Goal: Task Accomplishment & Management: Use online tool/utility

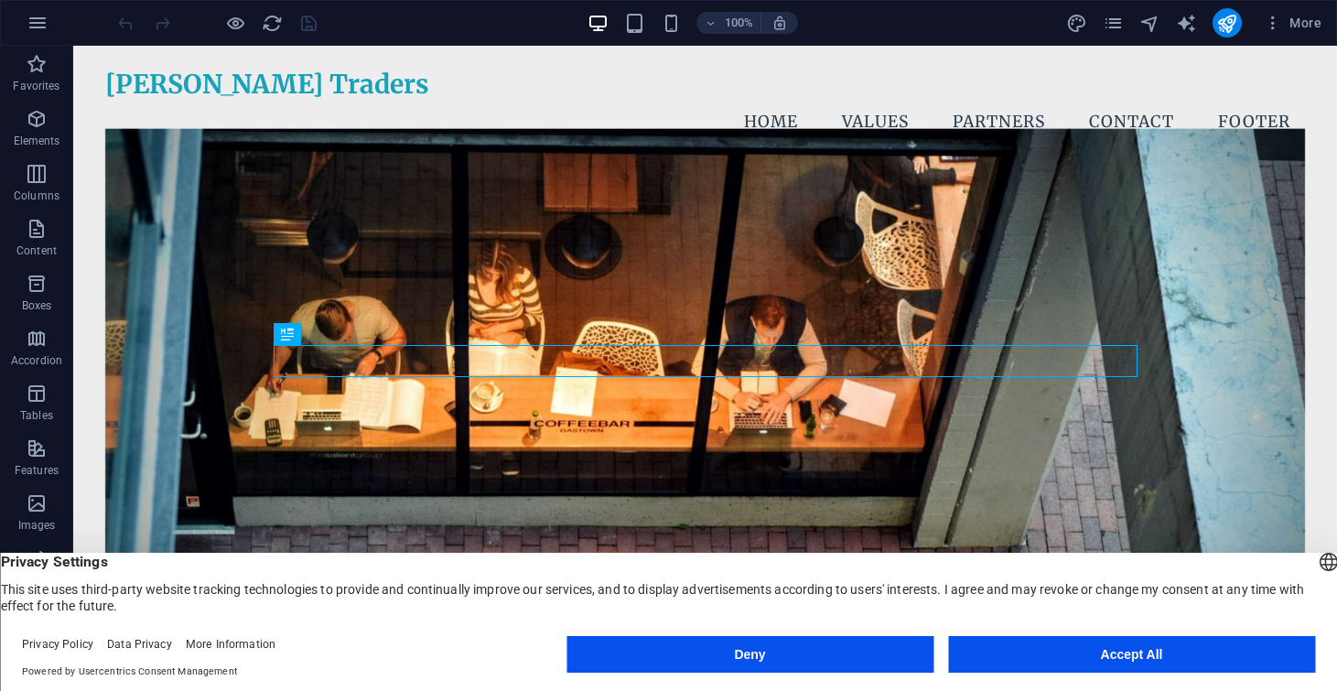
click at [1120, 656] on button "Accept All" at bounding box center [1131, 654] width 367 height 37
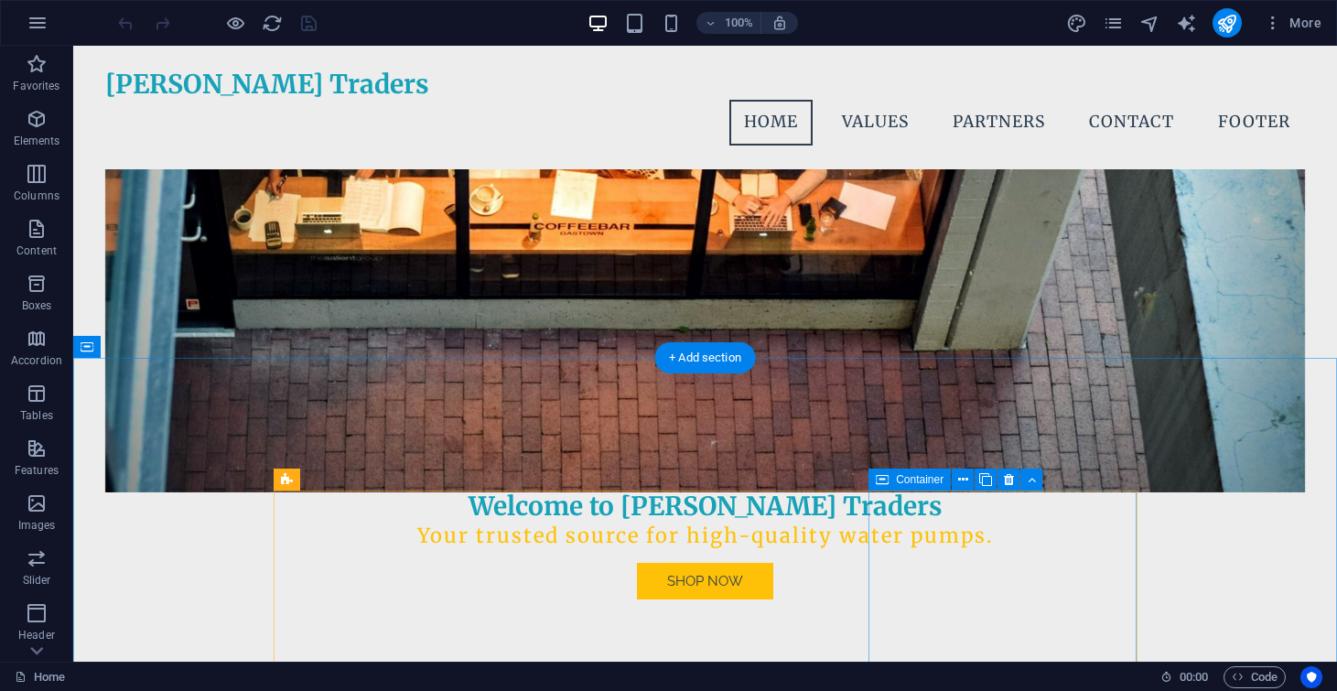
scroll to position [280, 0]
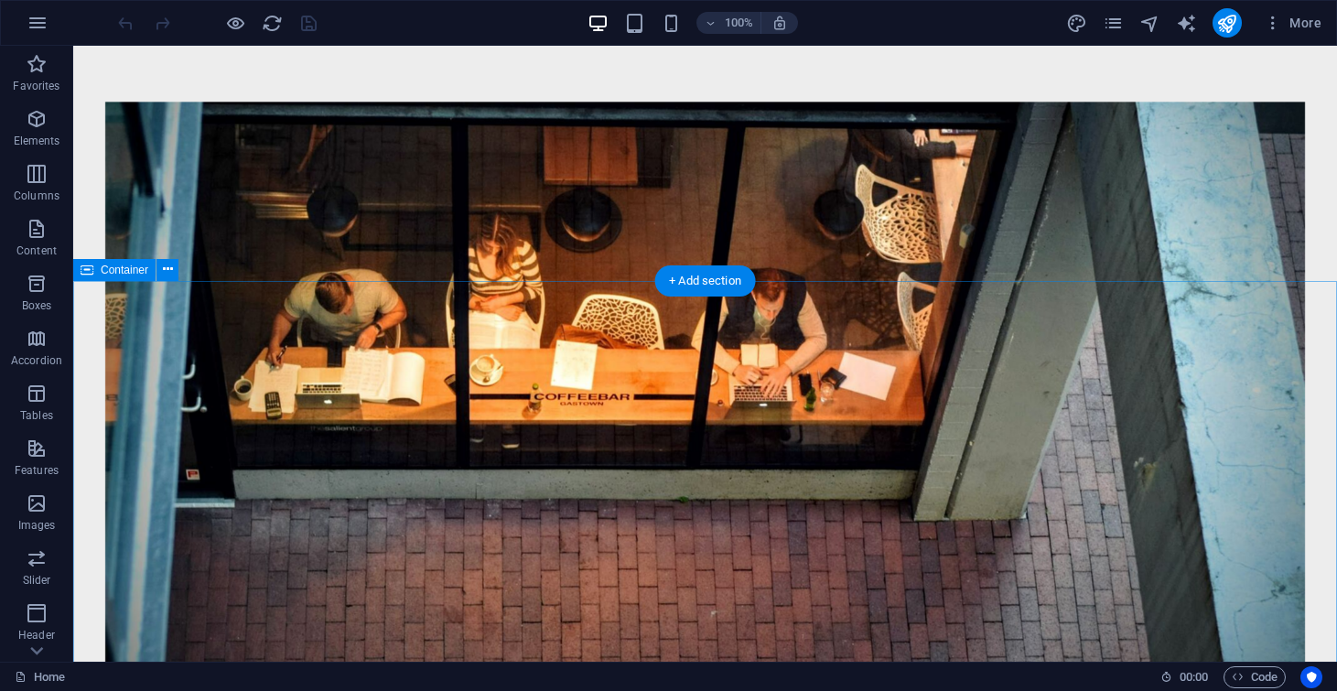
scroll to position [467, 0]
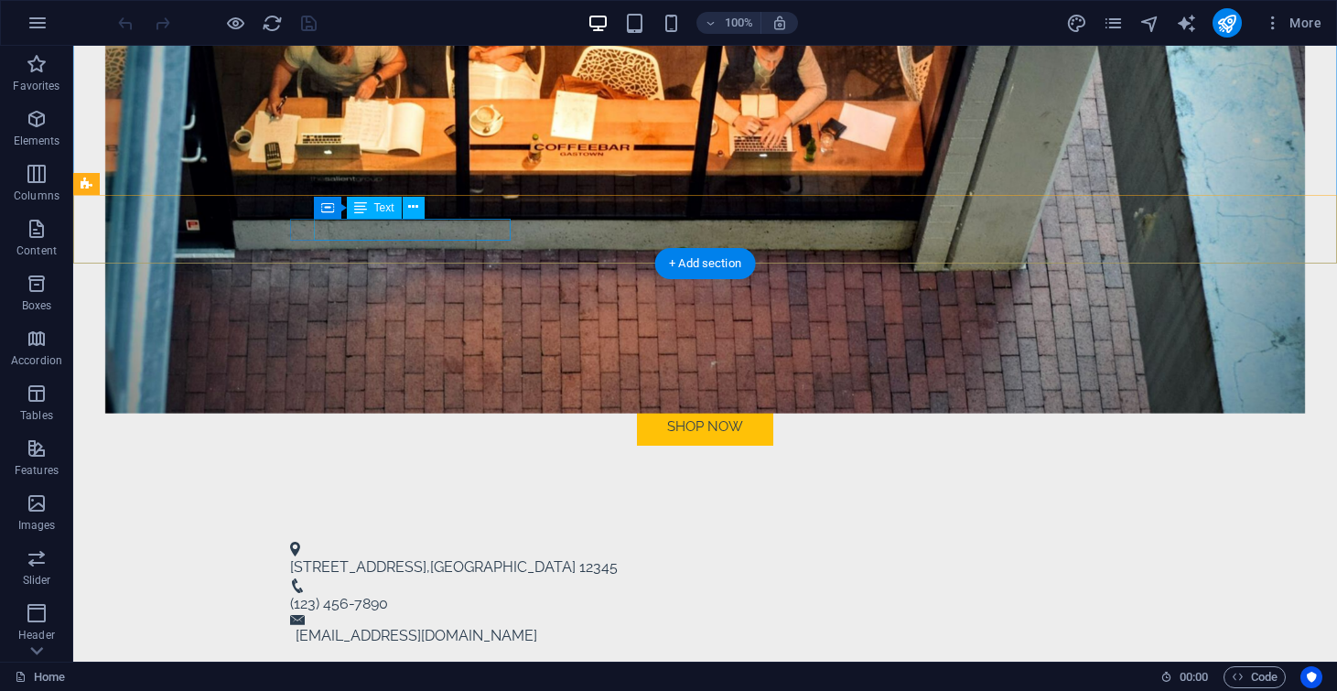
click at [468, 556] on div "[STREET_ADDRESS]" at bounding box center [697, 567] width 815 height 22
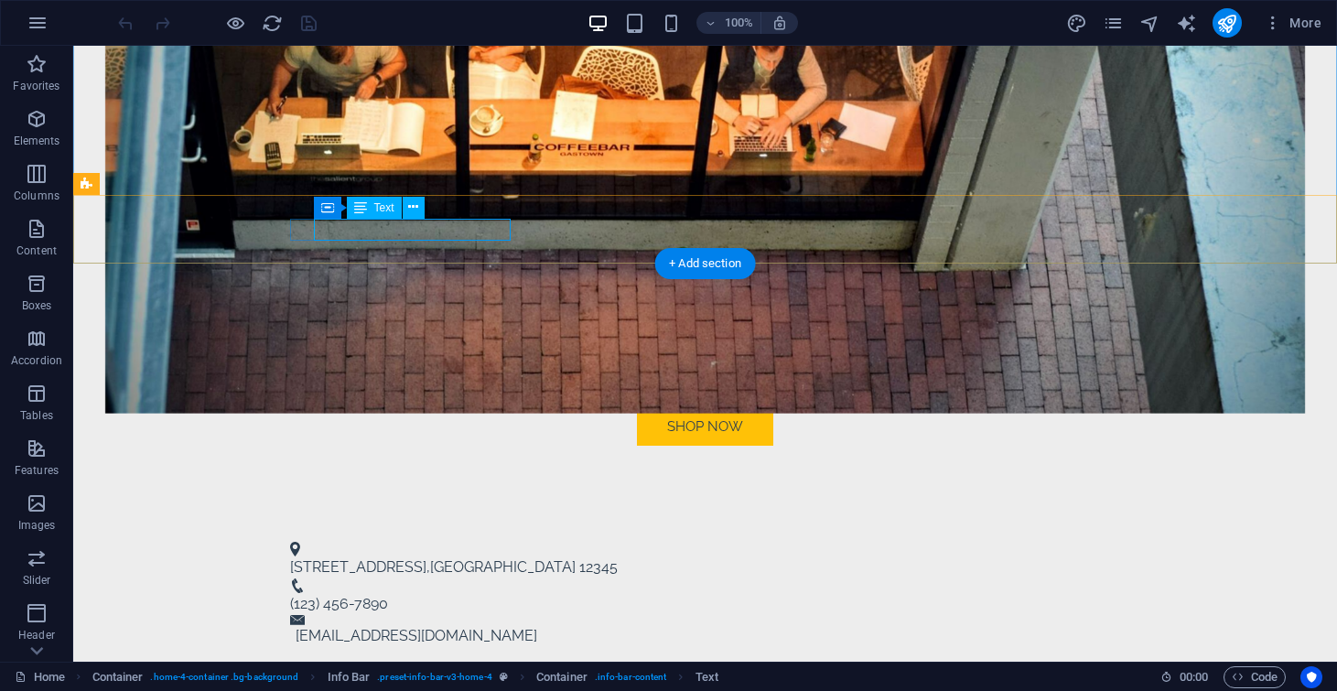
click at [392, 556] on div "[STREET_ADDRESS]" at bounding box center [697, 567] width 815 height 22
click at [374, 558] on span "[STREET_ADDRESS]" at bounding box center [358, 566] width 136 height 17
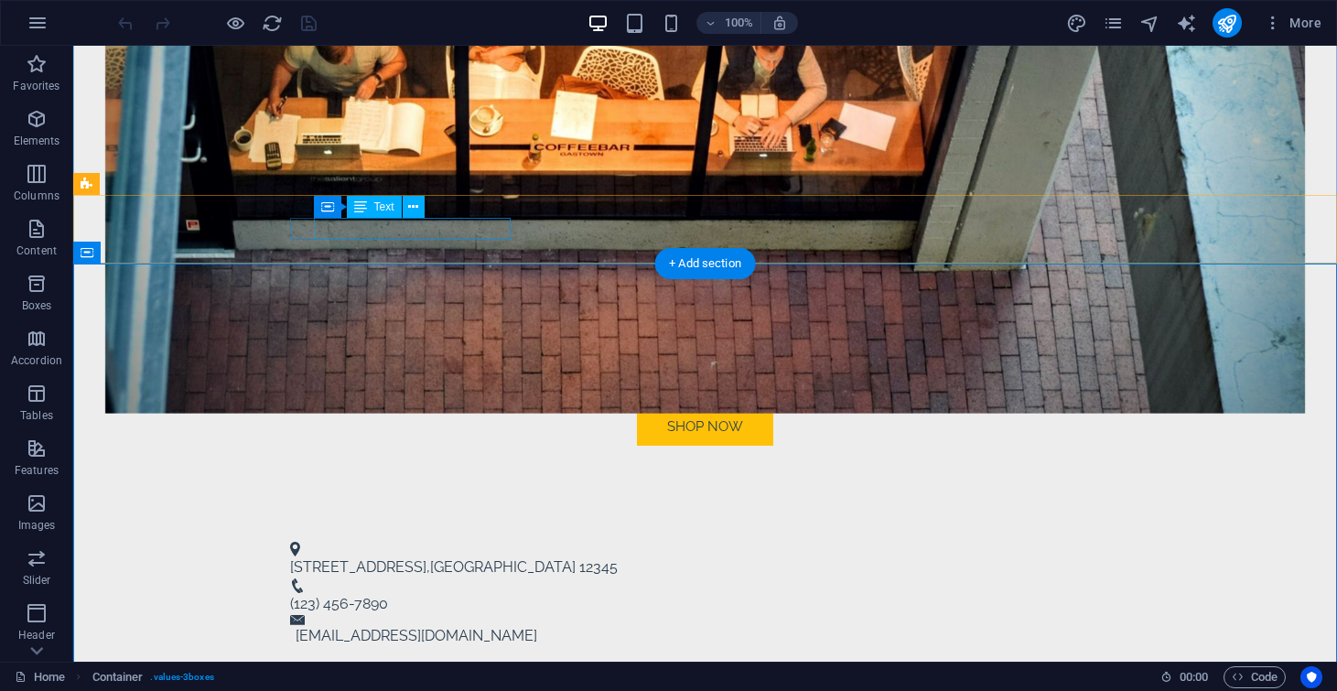
click at [392, 556] on div "[STREET_ADDRESS]" at bounding box center [697, 567] width 815 height 22
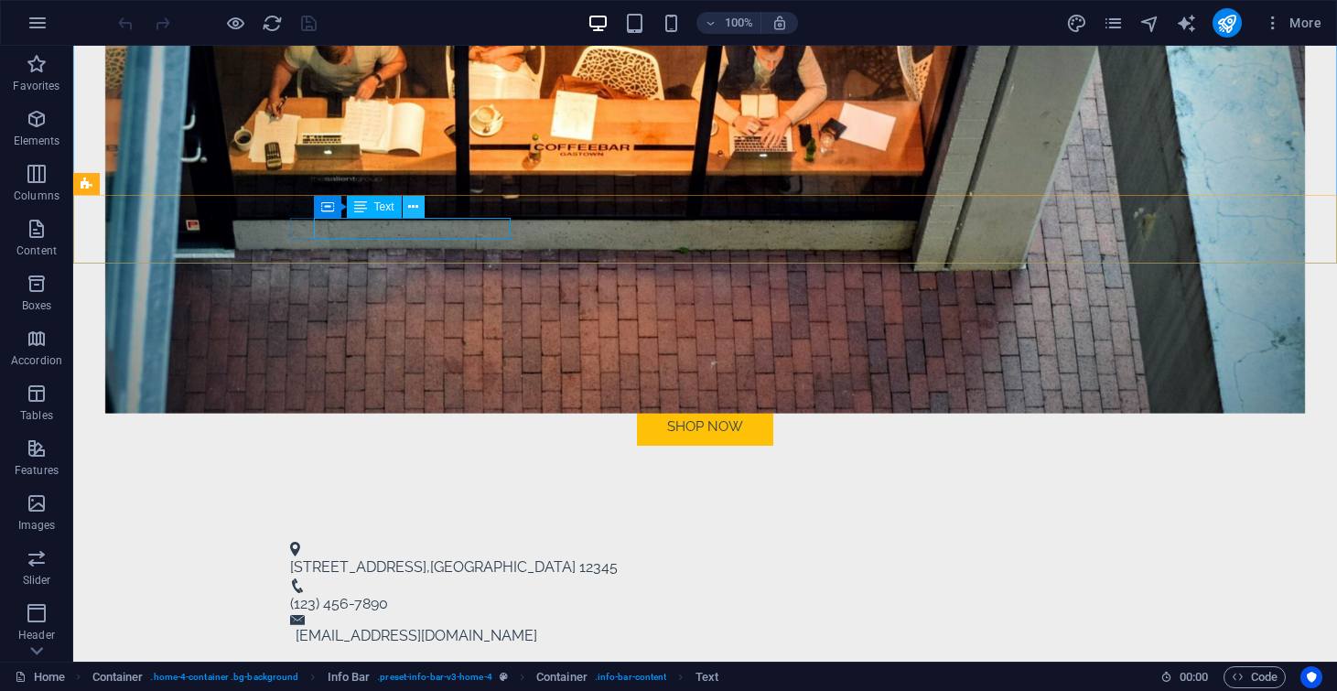
click at [415, 208] on icon at bounding box center [413, 207] width 10 height 19
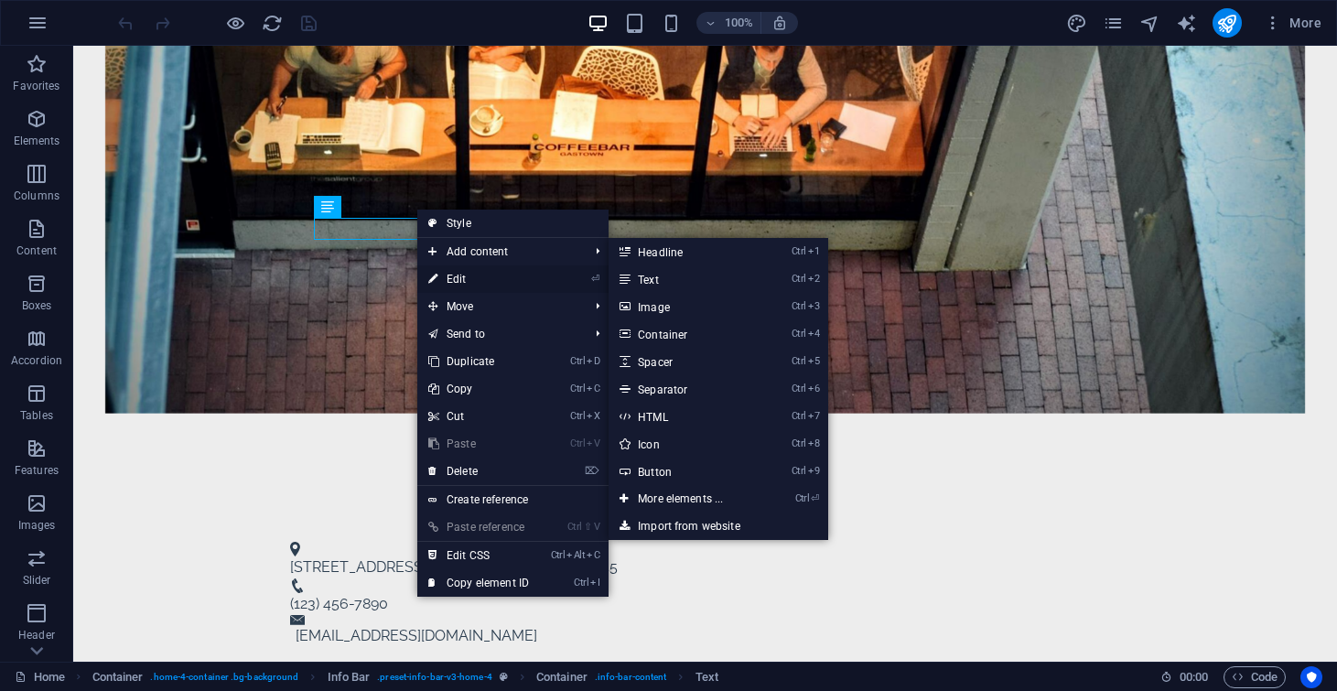
click at [495, 282] on link "⏎ Edit" at bounding box center [478, 278] width 123 height 27
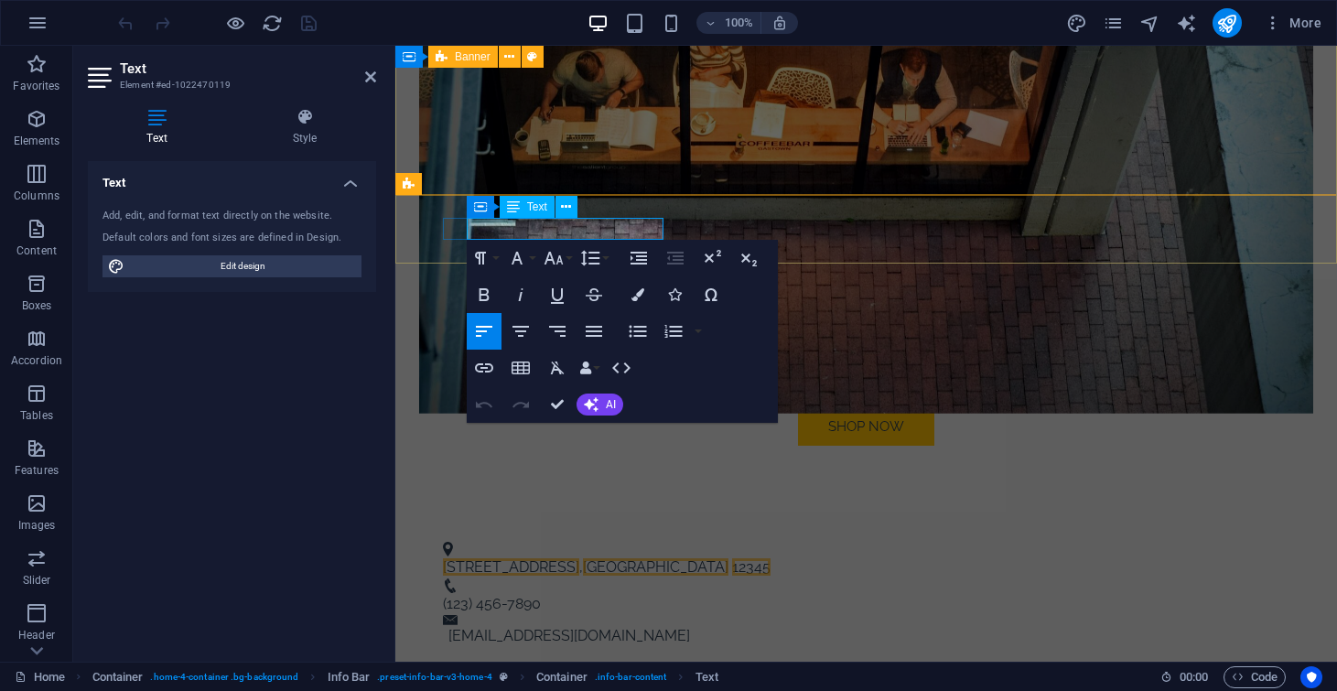
click at [520, 558] on span "[STREET_ADDRESS]" at bounding box center [511, 566] width 136 height 17
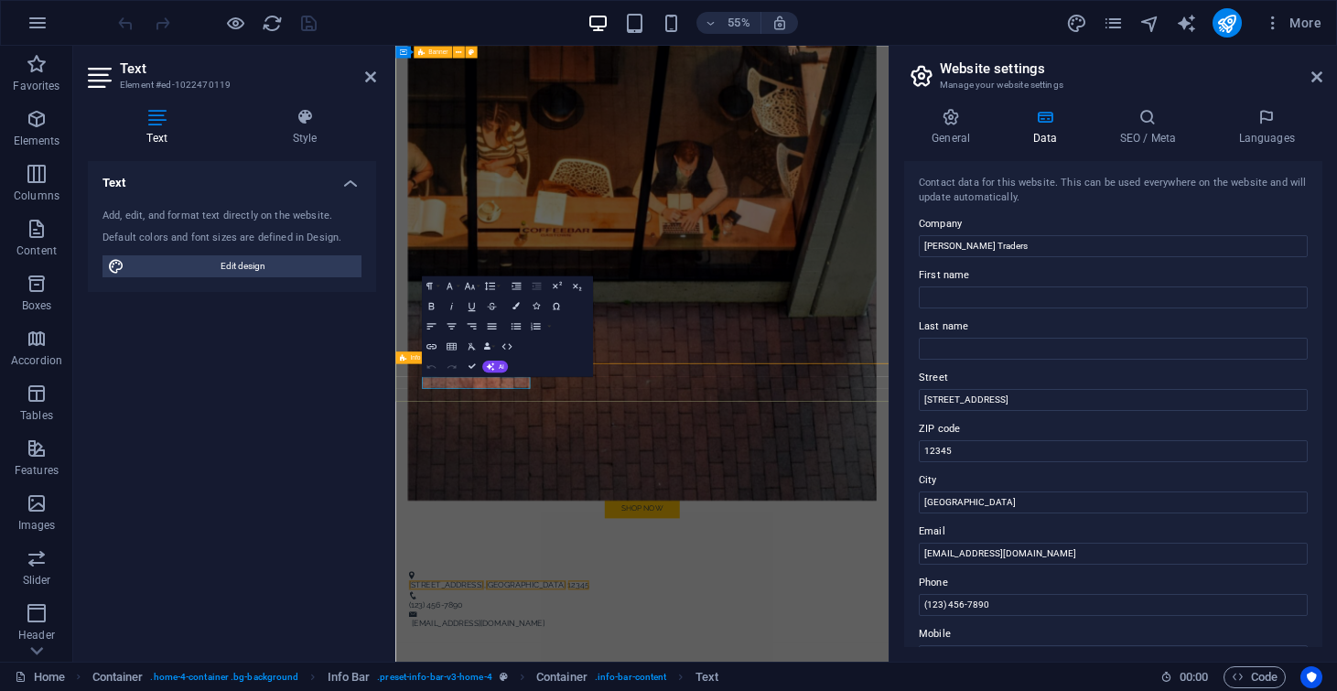
drag, startPoint x: 1432, startPoint y: 442, endPoint x: 1160, endPoint y: 682, distance: 362.9
click at [1048, 406] on input "[STREET_ADDRESS]" at bounding box center [1112, 400] width 389 height 22
type input "1"
type input "78/33"
type input "613001"
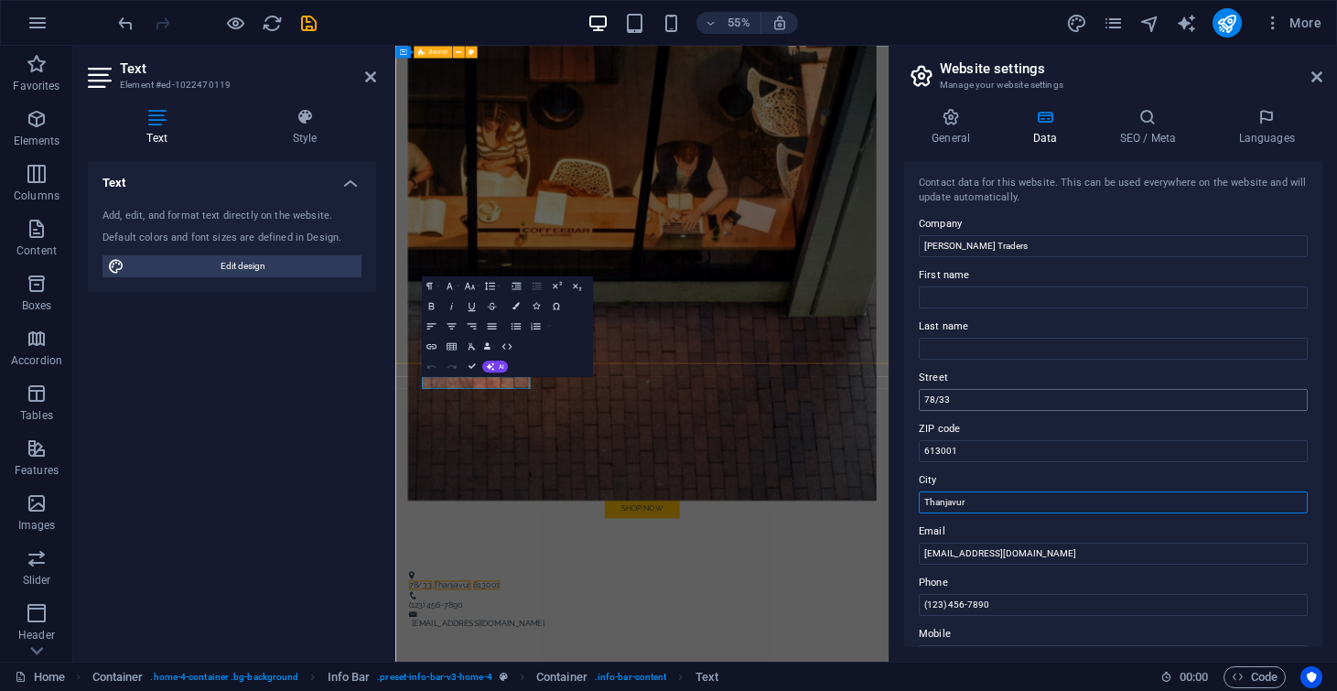
type input "Thanjavur"
type input "94431 27270"
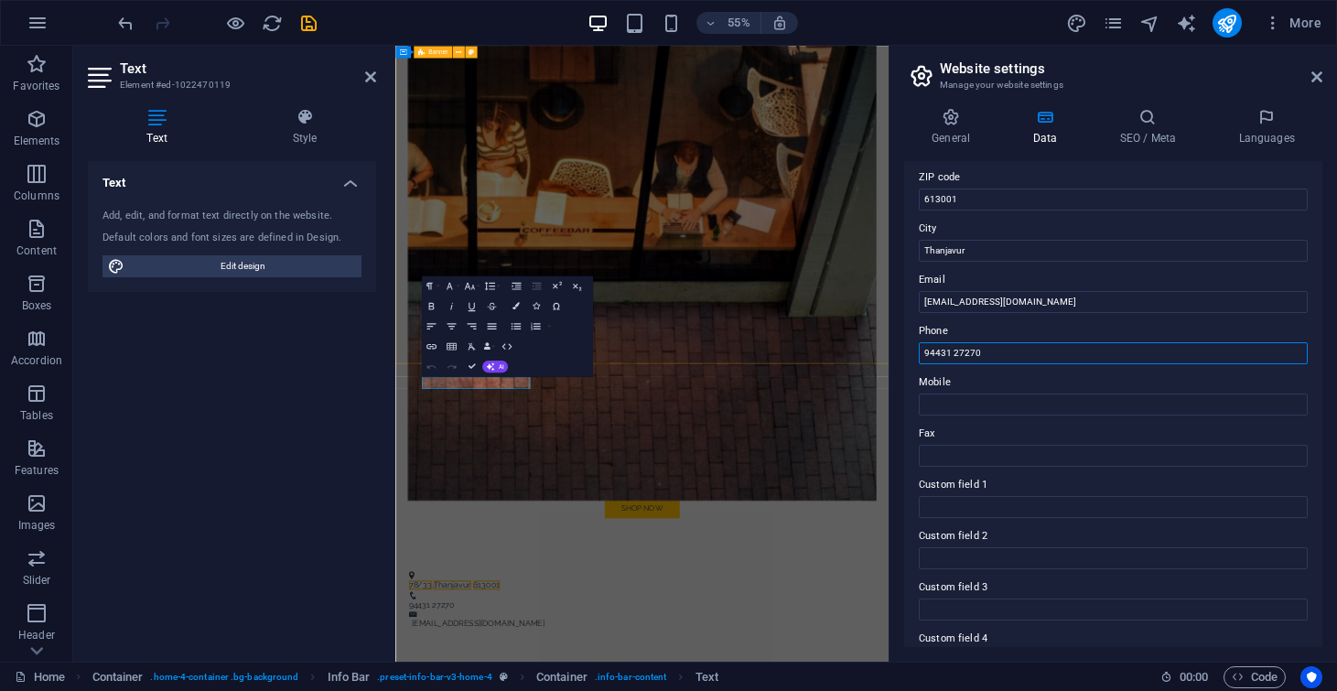
drag, startPoint x: 988, startPoint y: 357, endPoint x: 787, endPoint y: 357, distance: 201.3
click at [918, 357] on input "94431 27270" at bounding box center [1112, 353] width 389 height 22
click at [992, 408] on input "Mobile" at bounding box center [1112, 404] width 389 height 22
paste input "94431 27270"
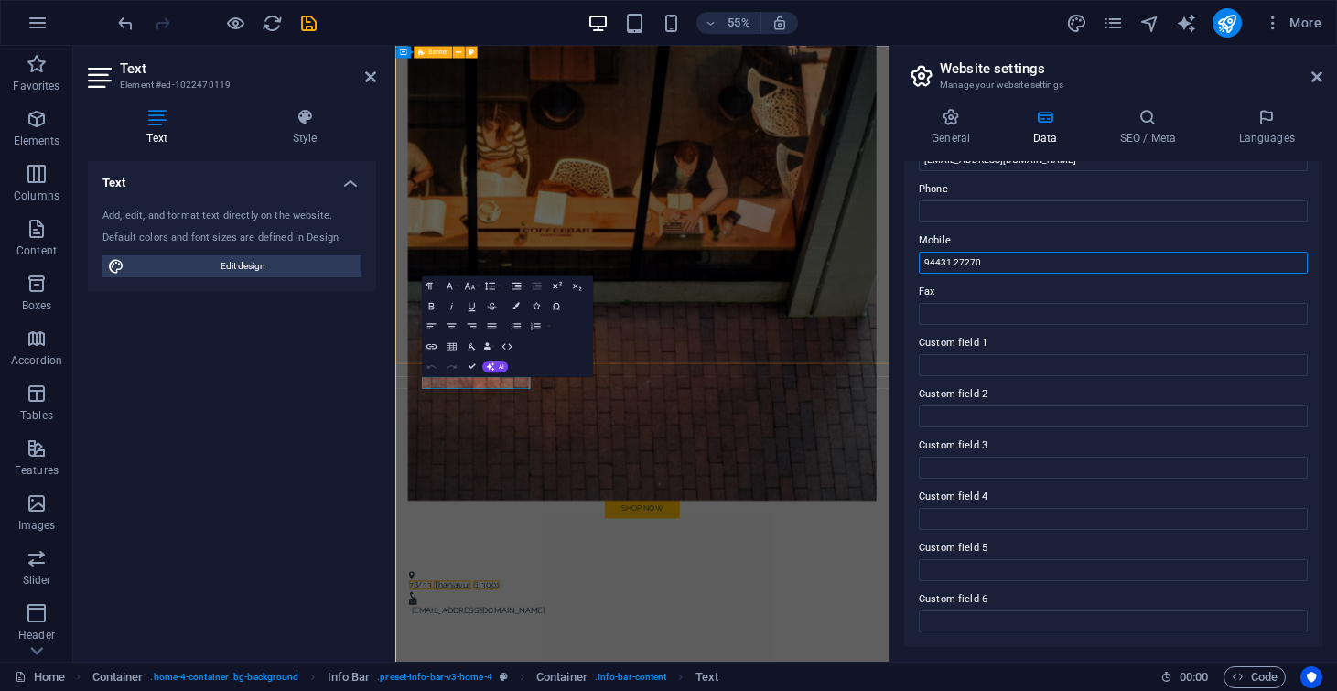
scroll to position [0, 0]
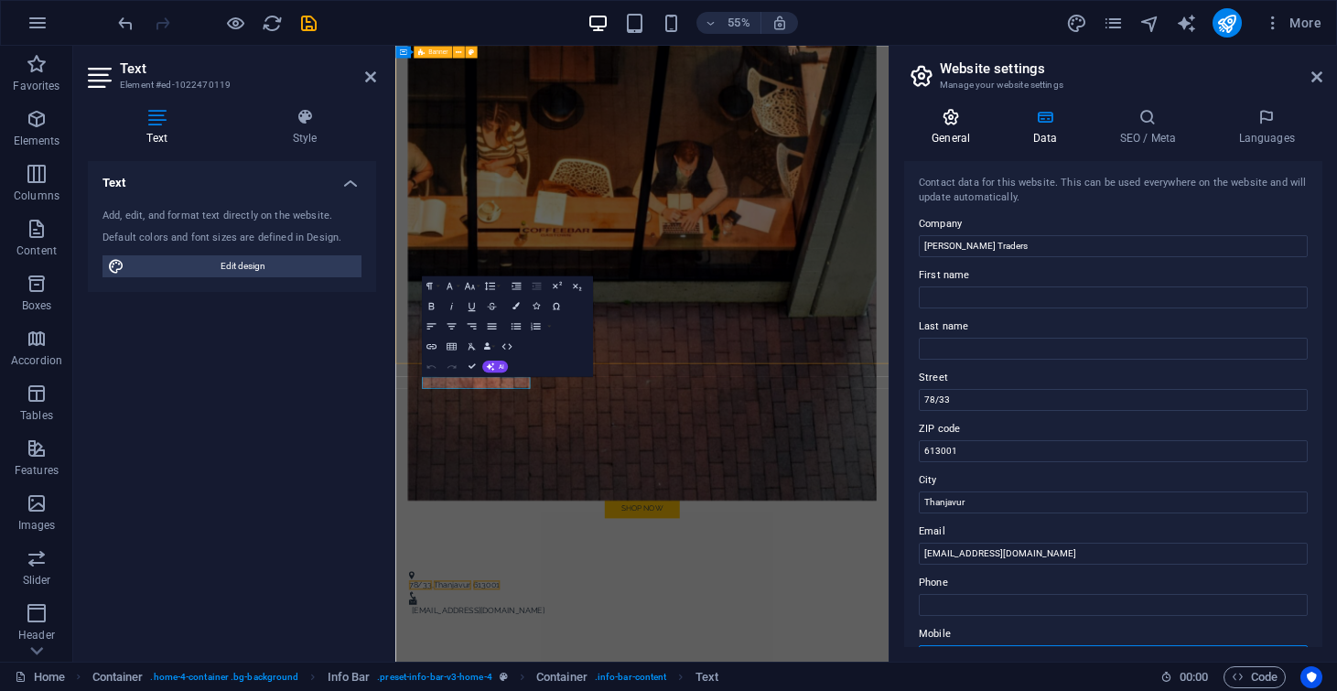
type input "94431 27270"
click at [949, 126] on h4 "General" at bounding box center [954, 127] width 101 height 38
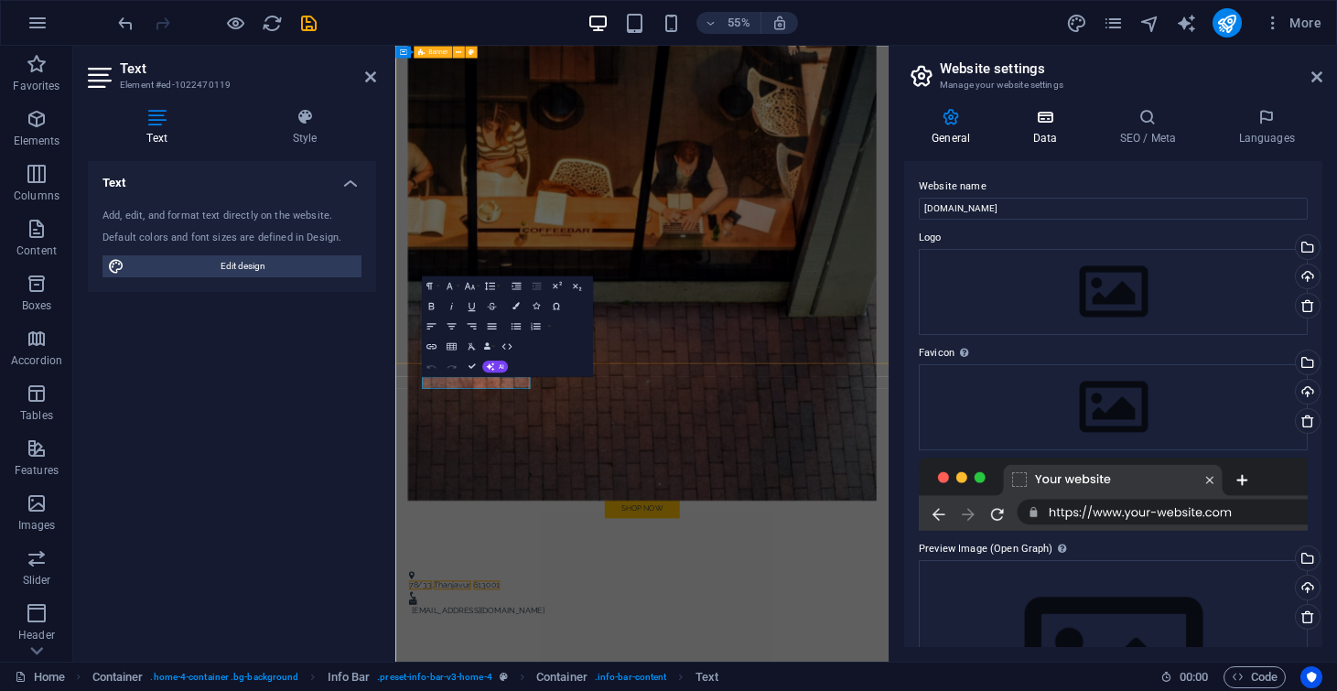
click at [1047, 125] on icon at bounding box center [1044, 117] width 80 height 18
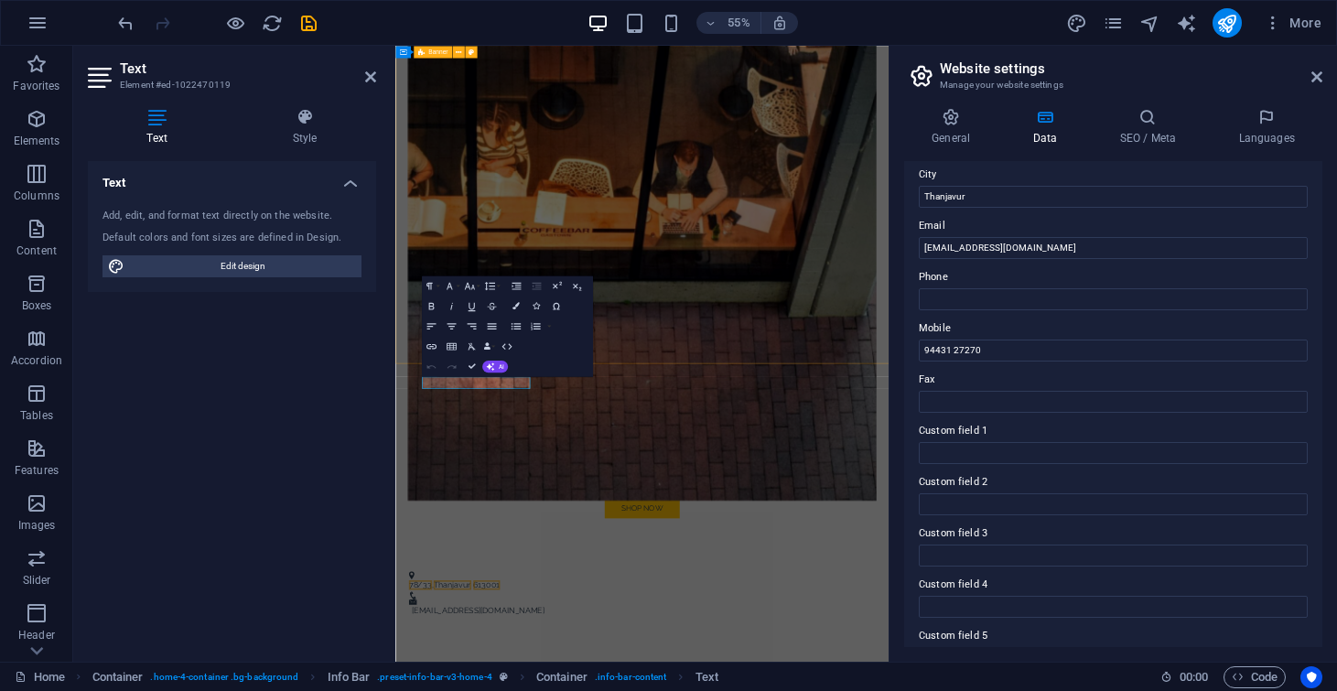
scroll to position [329, 0]
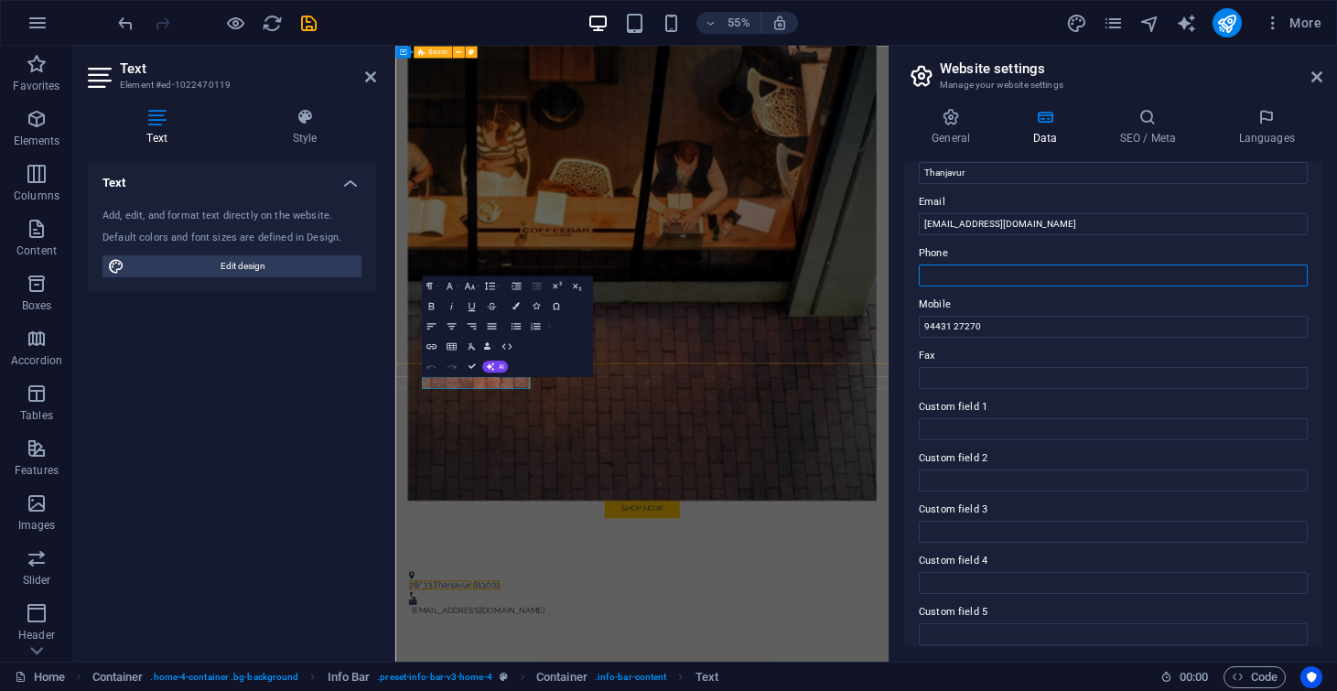
click at [1055, 279] on input "Phone" at bounding box center [1112, 275] width 389 height 22
click at [1113, 29] on icon "pages" at bounding box center [1112, 23] width 21 height 21
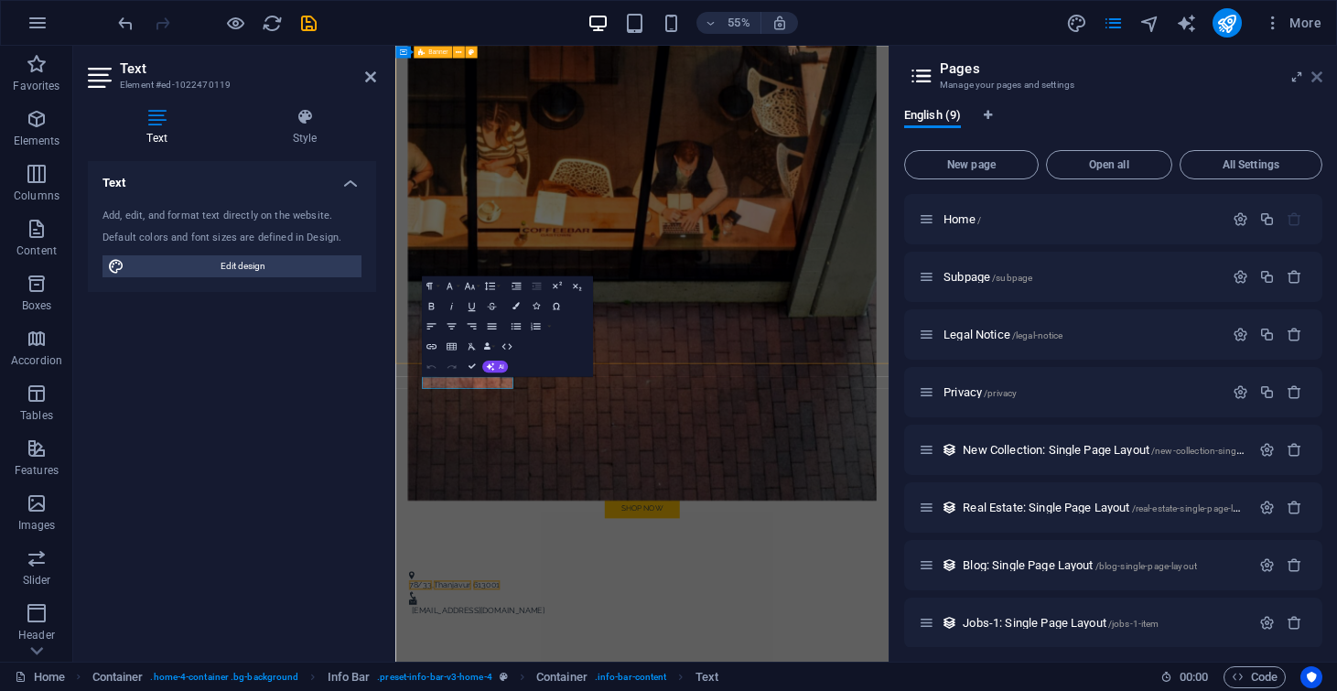
click at [1313, 75] on icon at bounding box center [1316, 77] width 11 height 15
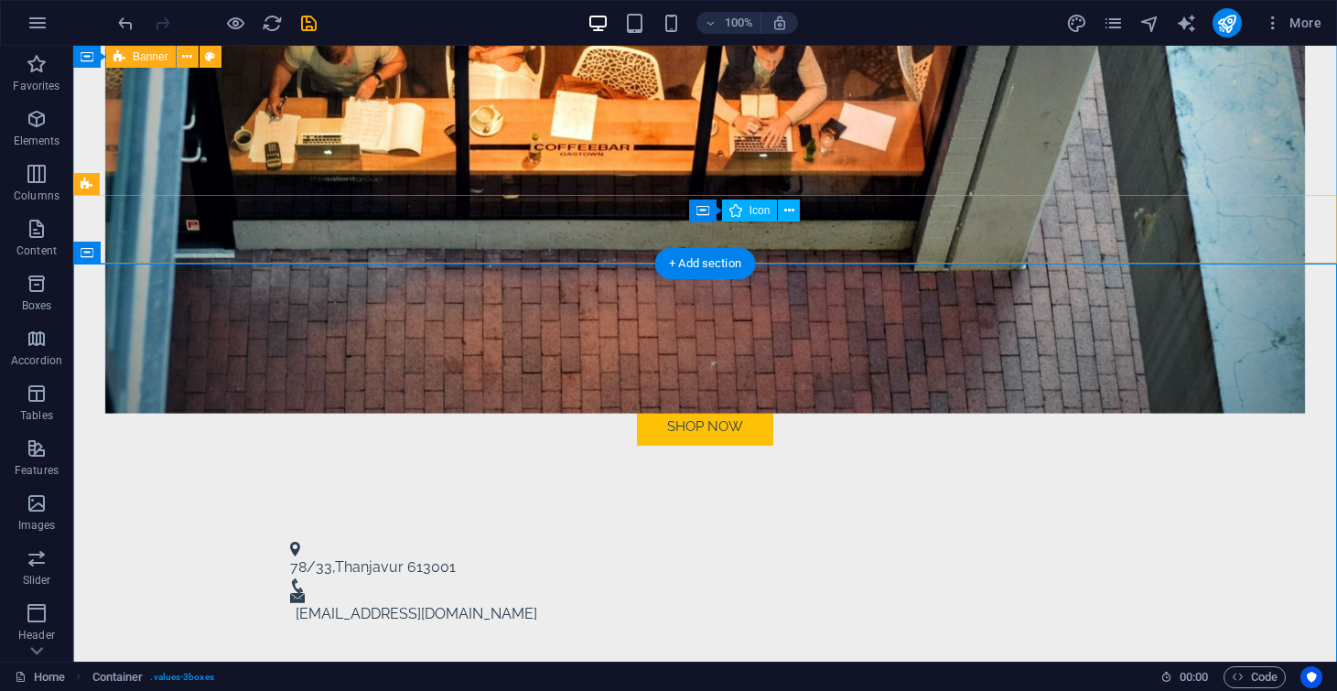
click at [698, 578] on figure at bounding box center [697, 585] width 815 height 15
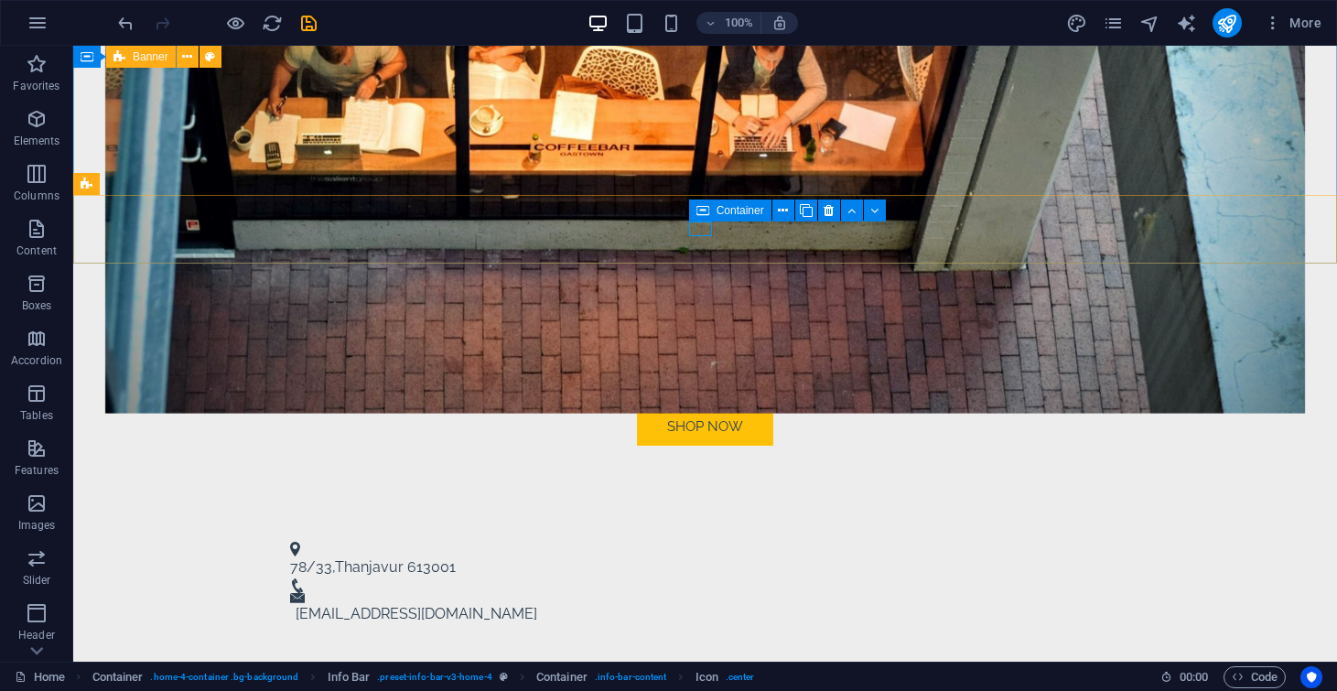
click at [706, 212] on icon at bounding box center [702, 210] width 13 height 22
click at [705, 212] on icon at bounding box center [702, 210] width 13 height 22
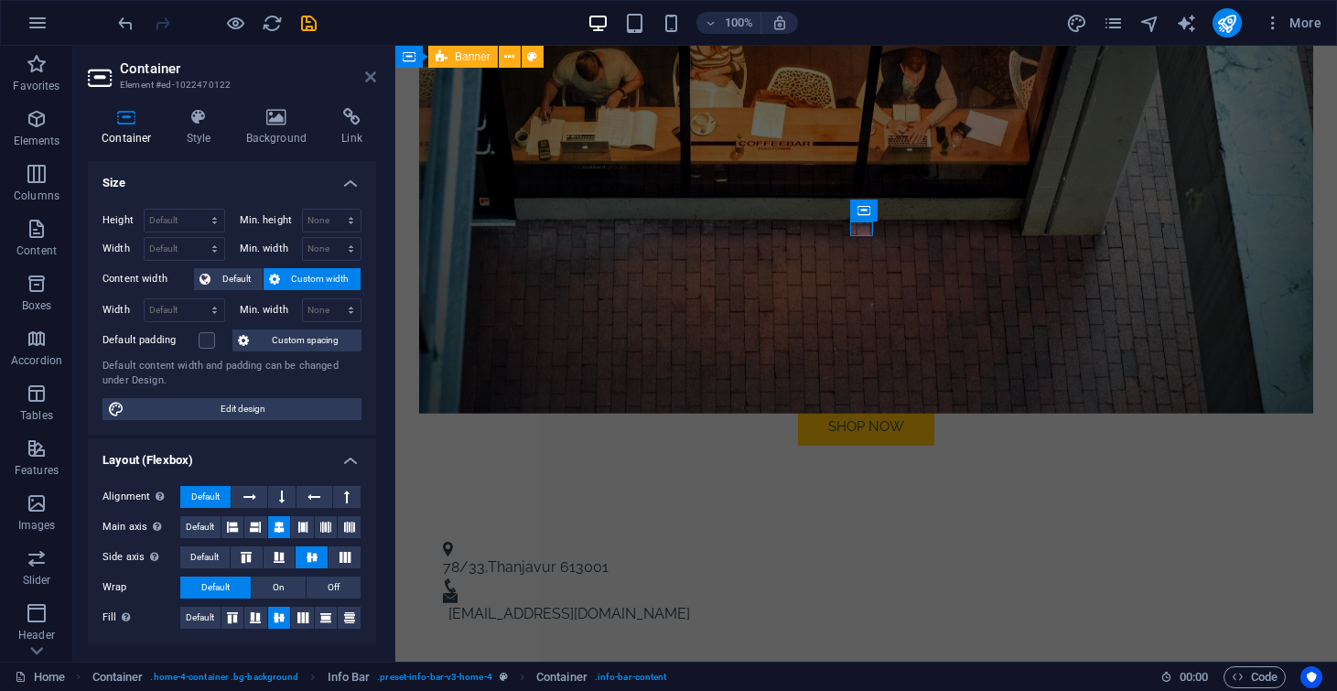
click at [370, 71] on icon at bounding box center [370, 77] width 11 height 15
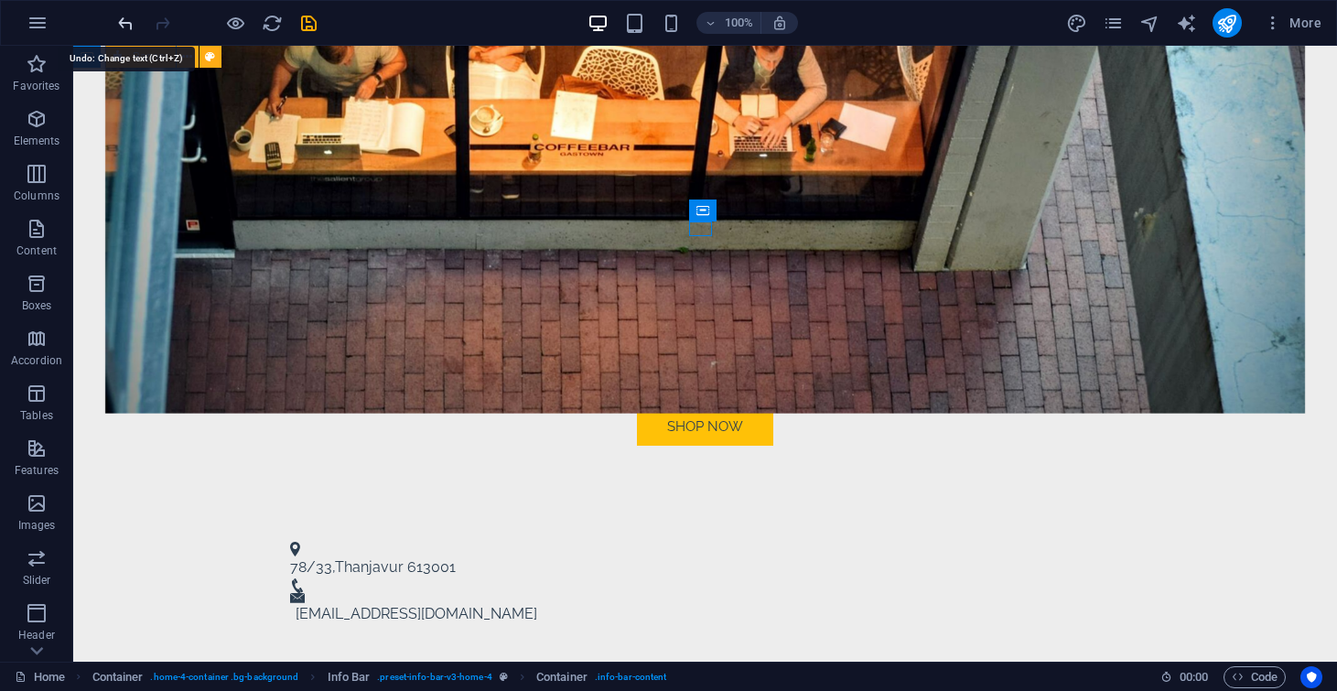
click at [127, 26] on icon "undo" at bounding box center [125, 23] width 21 height 21
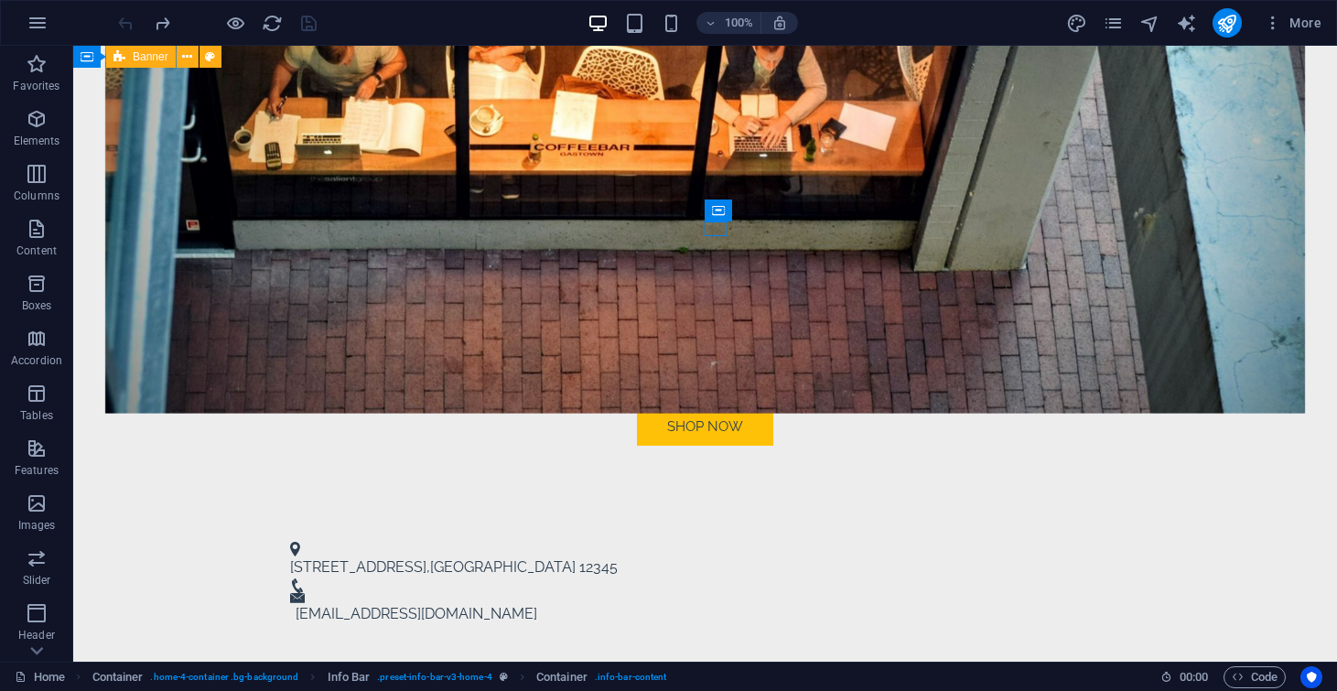
click at [127, 26] on div at bounding box center [216, 22] width 205 height 29
click at [34, 120] on icon "button" at bounding box center [37, 119] width 22 height 22
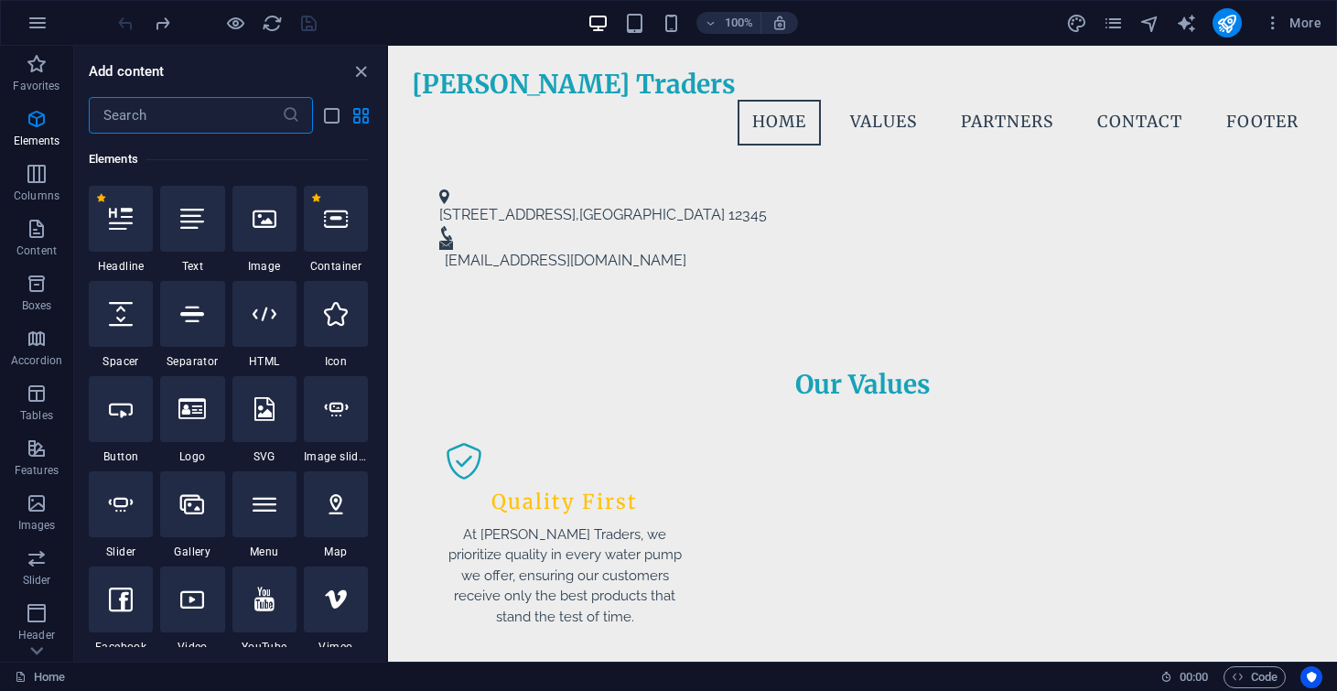
scroll to position [0, 0]
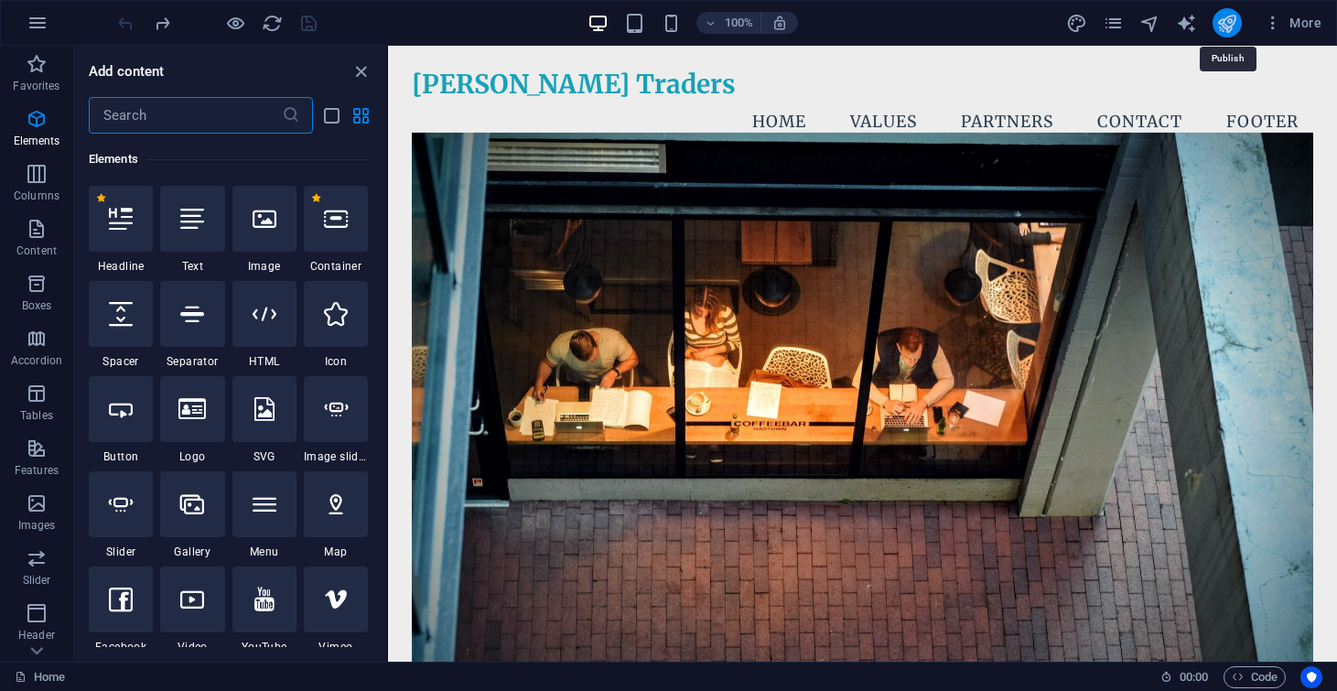
click at [1229, 22] on icon "publish" at bounding box center [1226, 23] width 21 height 21
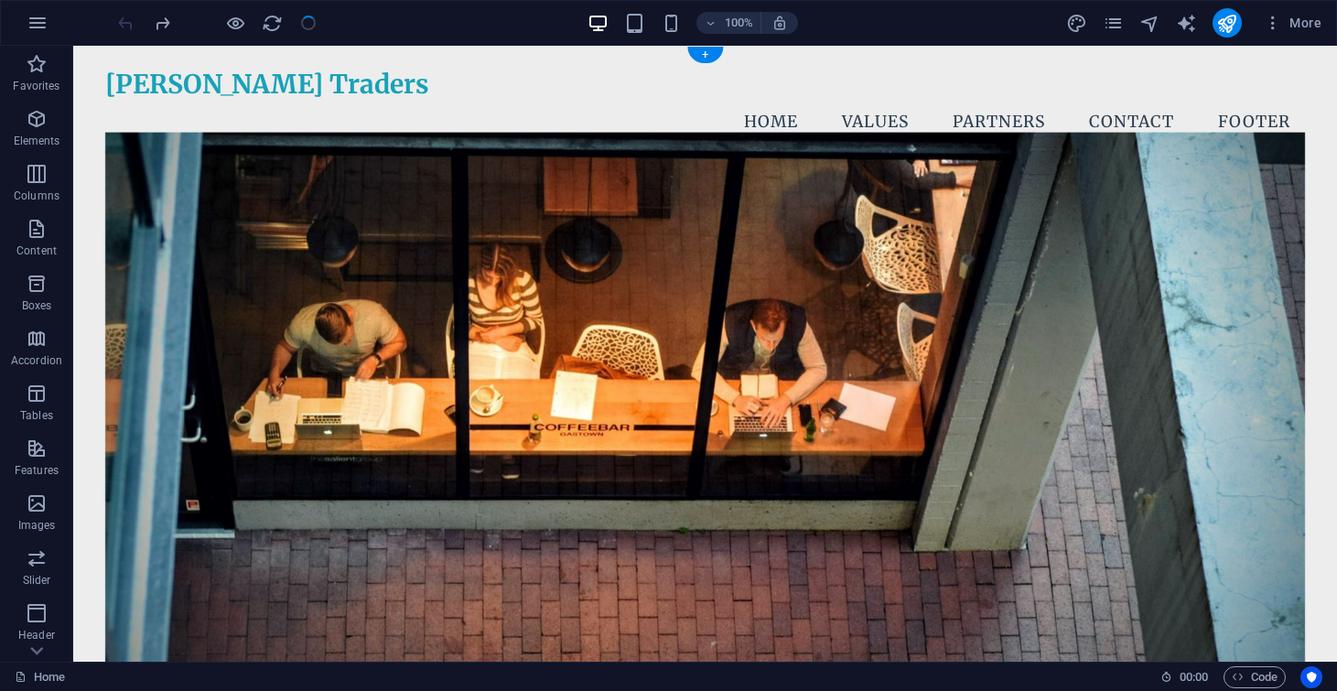
click at [869, 283] on figure at bounding box center [705, 412] width 1200 height 561
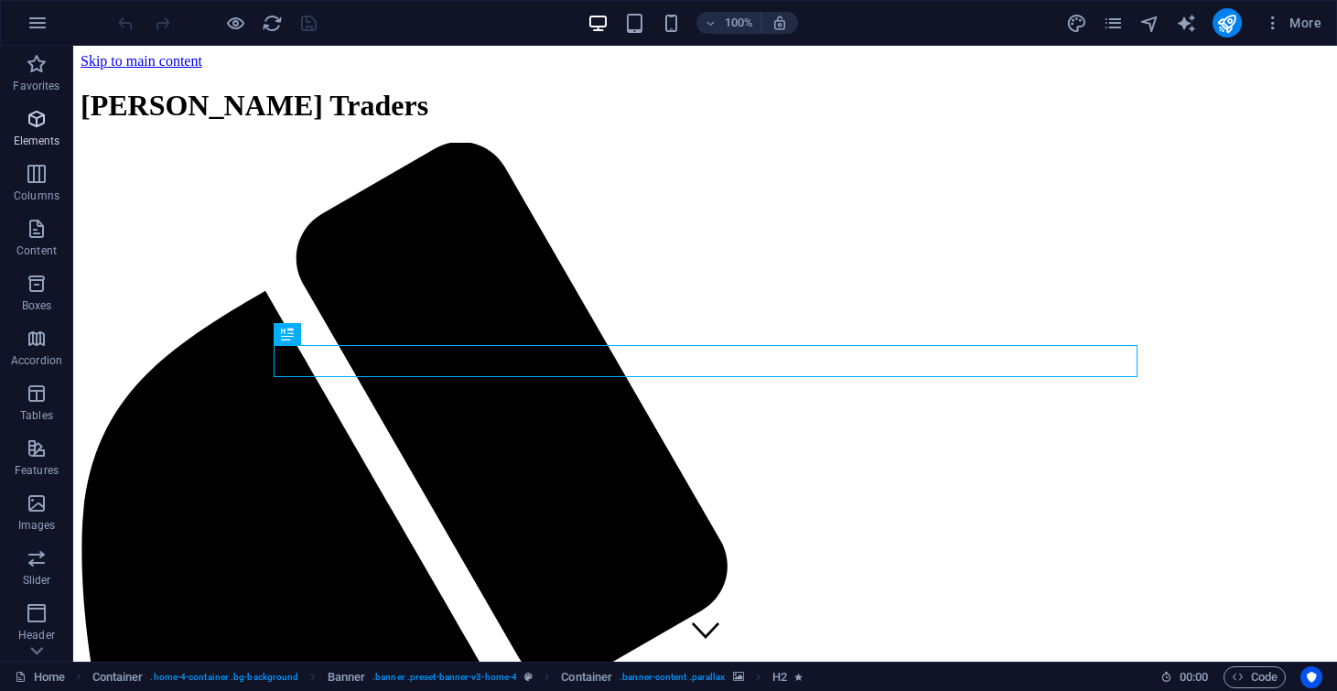
click at [40, 124] on icon "button" at bounding box center [37, 119] width 22 height 22
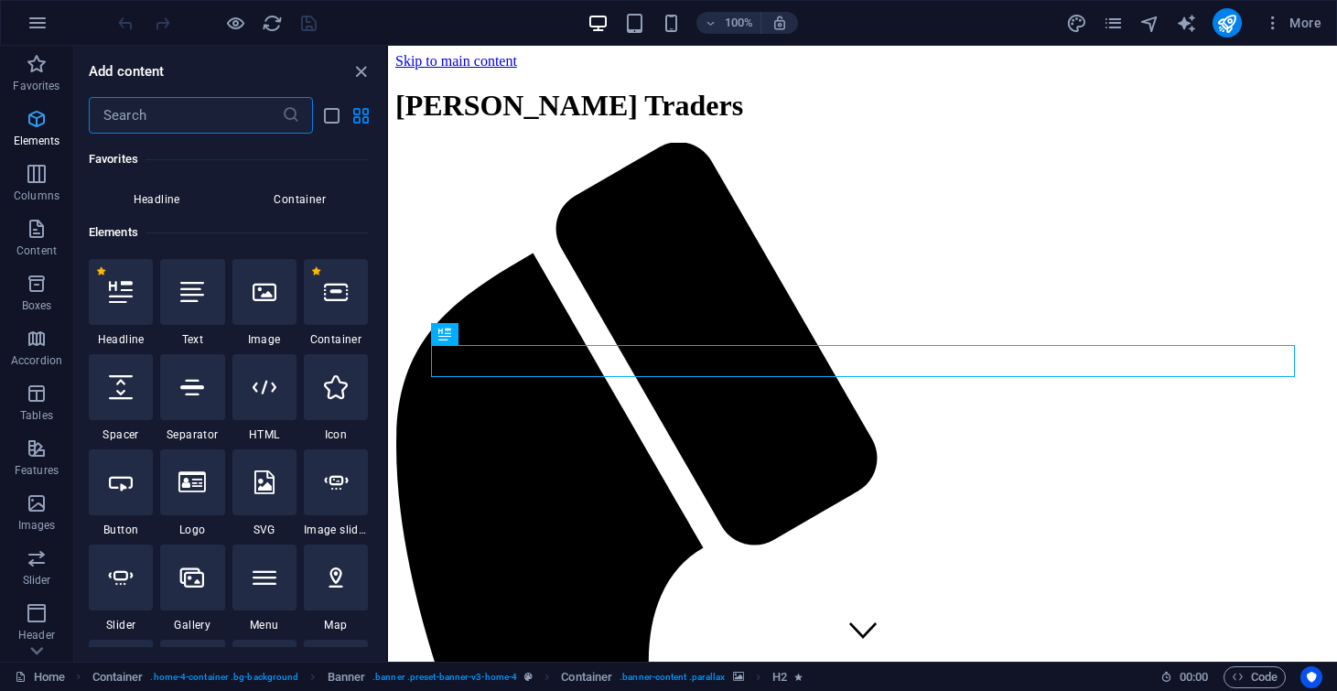
scroll to position [195, 0]
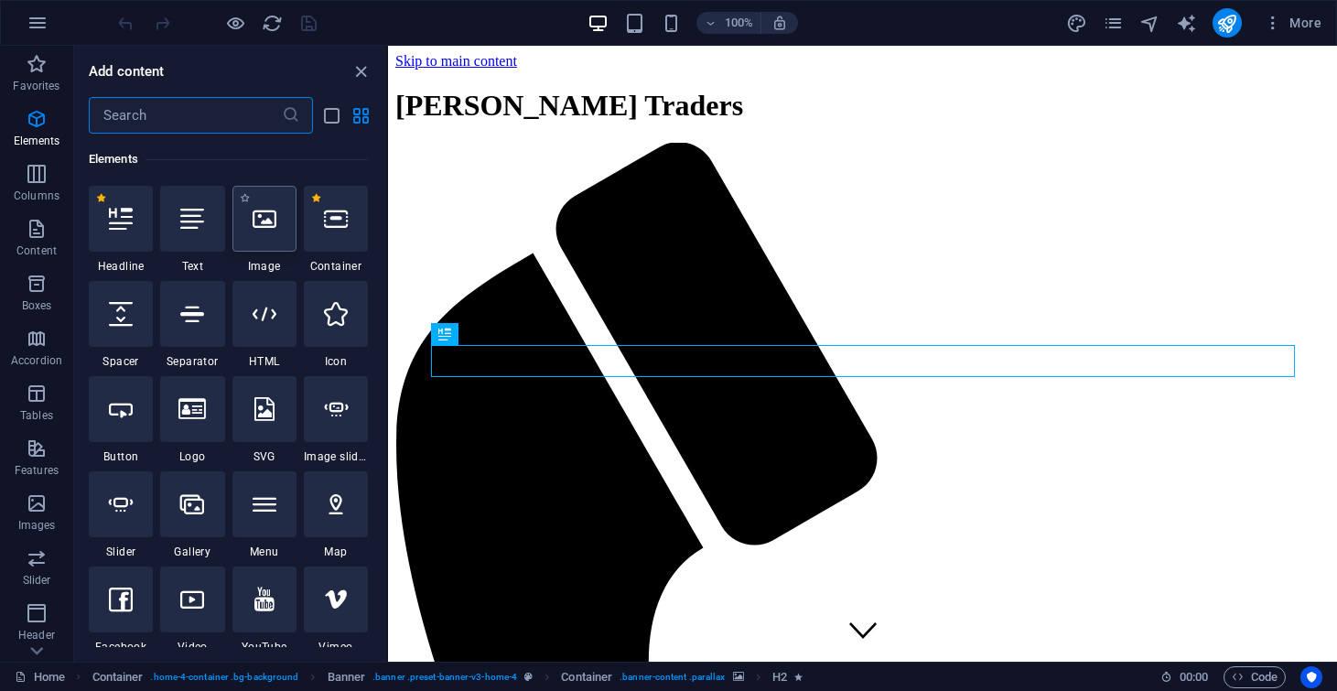
click at [284, 230] on div at bounding box center [264, 219] width 64 height 66
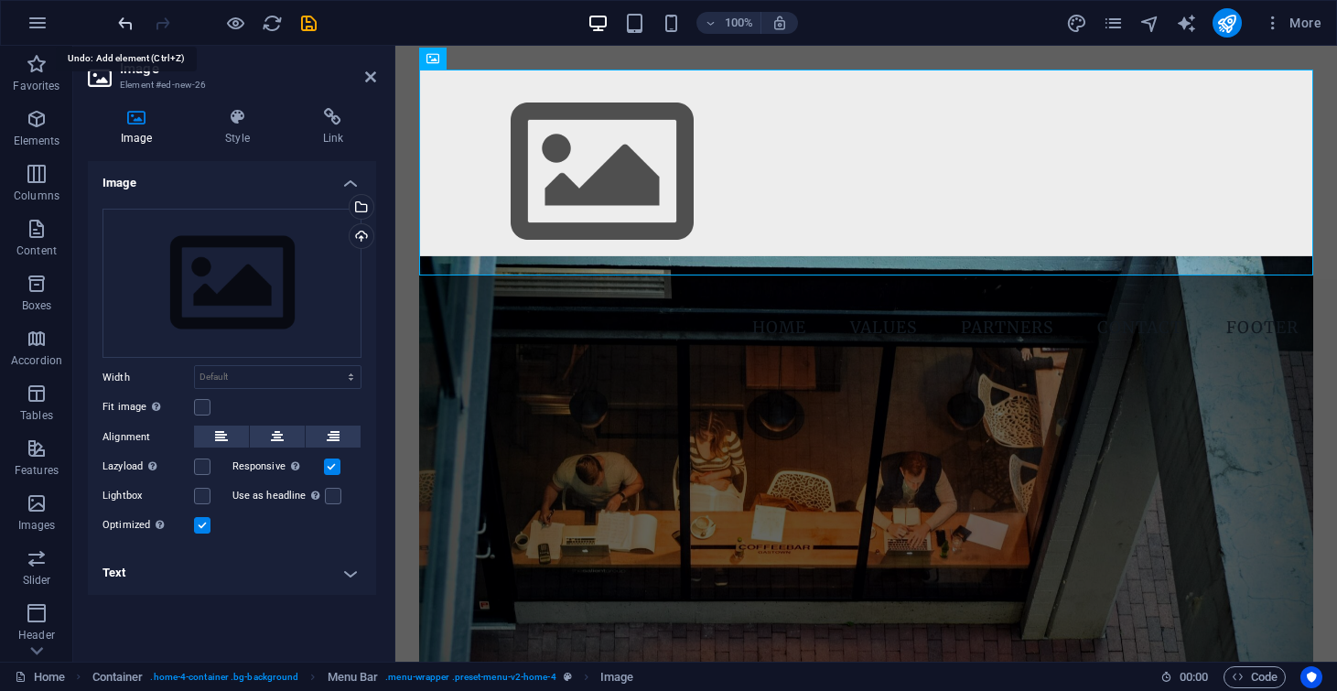
click at [119, 25] on icon "undo" at bounding box center [125, 23] width 21 height 21
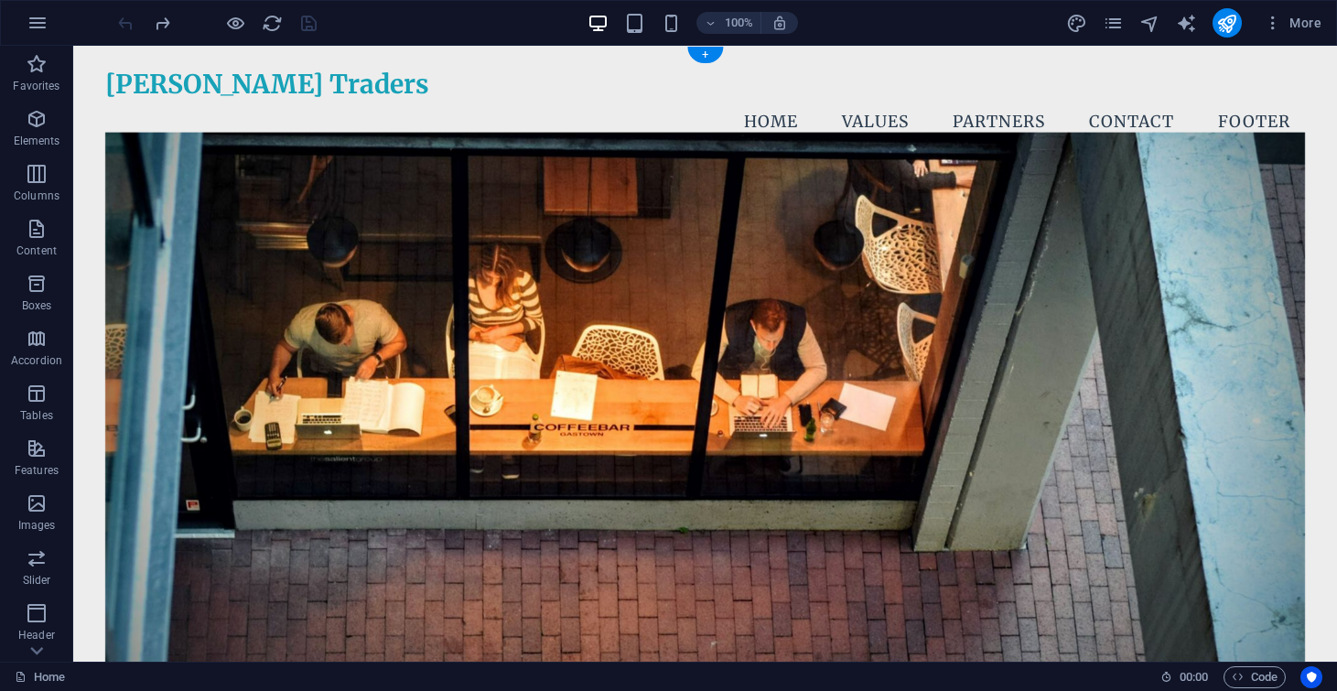
click at [242, 360] on figure at bounding box center [705, 412] width 1200 height 561
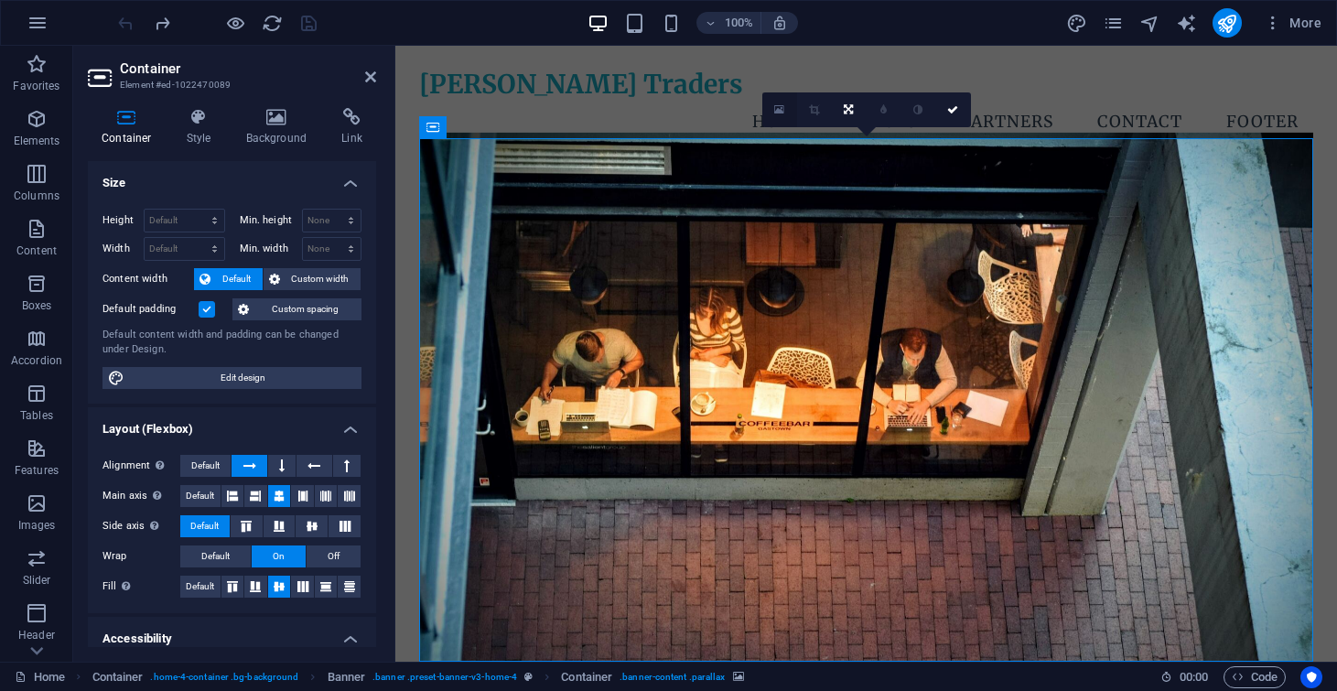
click at [782, 110] on icon at bounding box center [779, 109] width 10 height 13
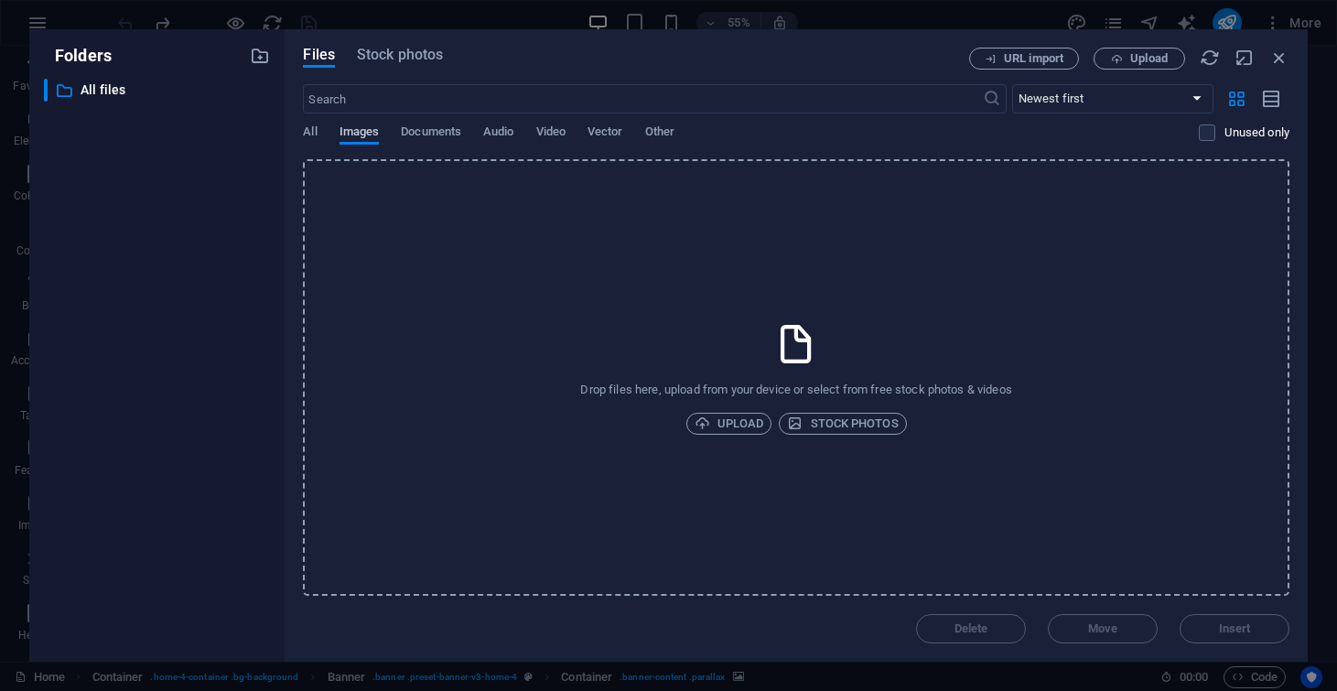
click at [364, 131] on span "Images" at bounding box center [359, 134] width 40 height 26
click at [402, 59] on span "Stock photos" at bounding box center [400, 55] width 86 height 22
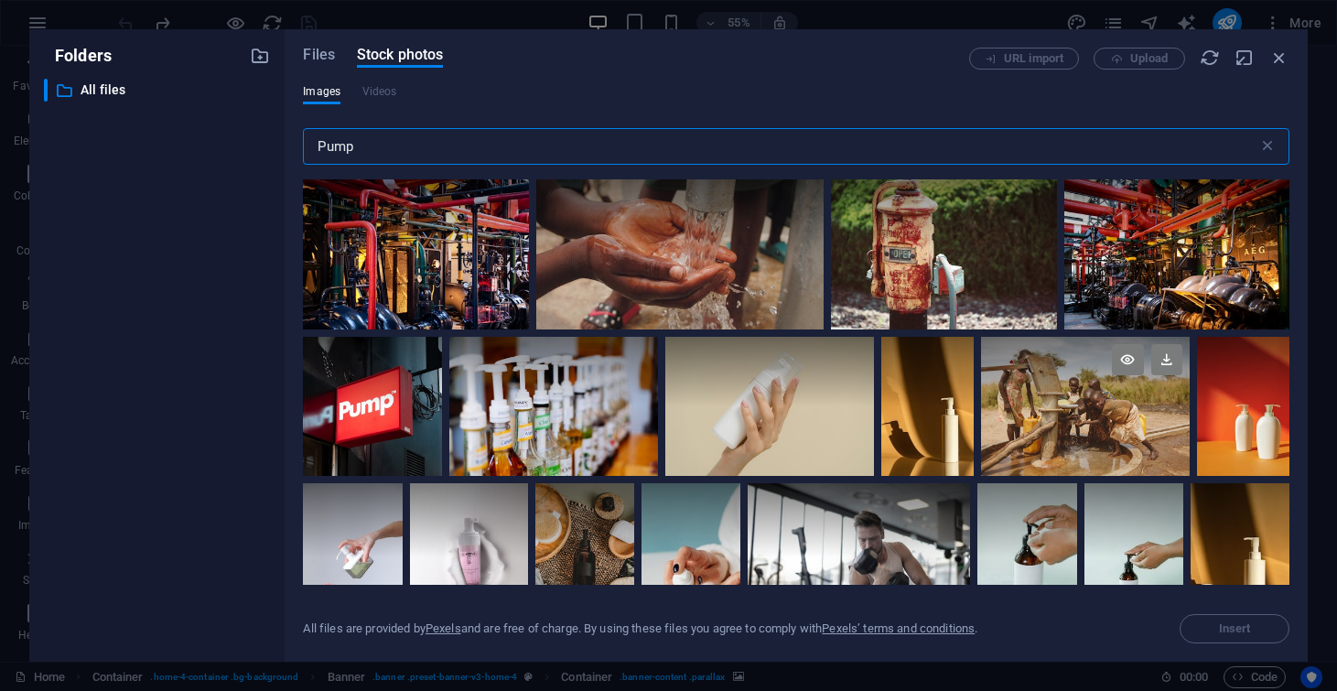
scroll to position [82, 0]
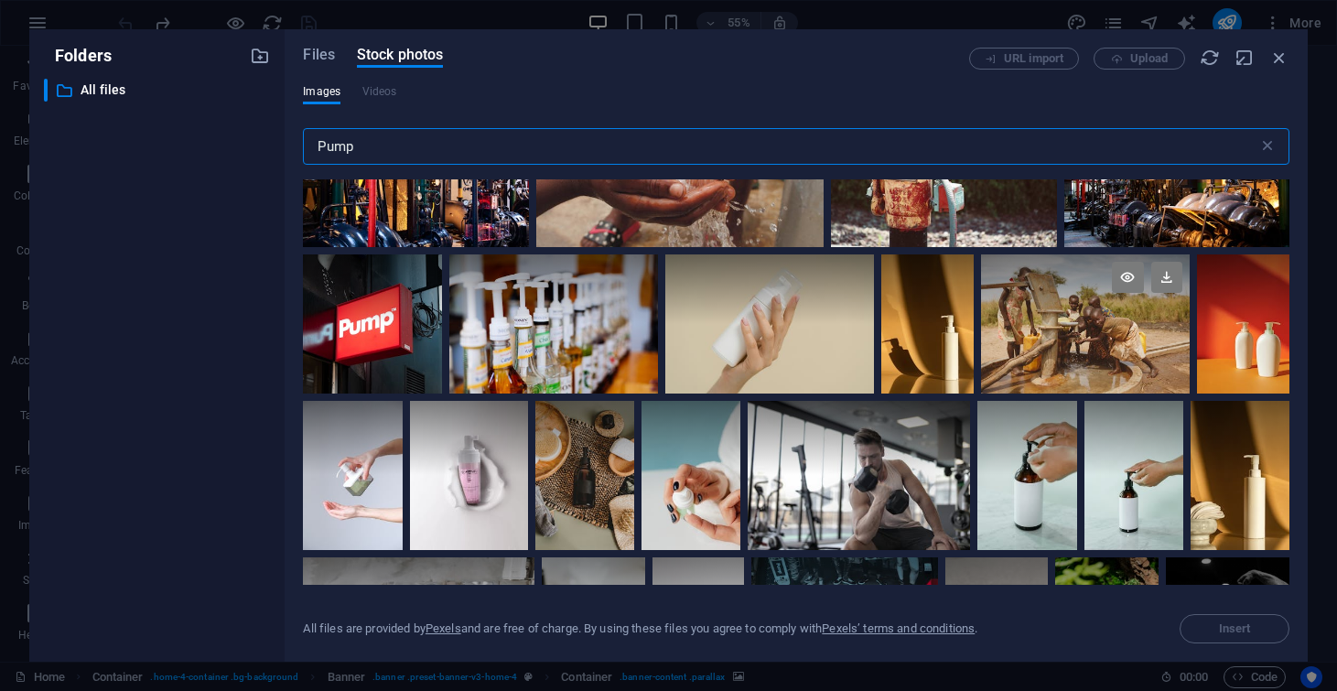
type input "Pump"
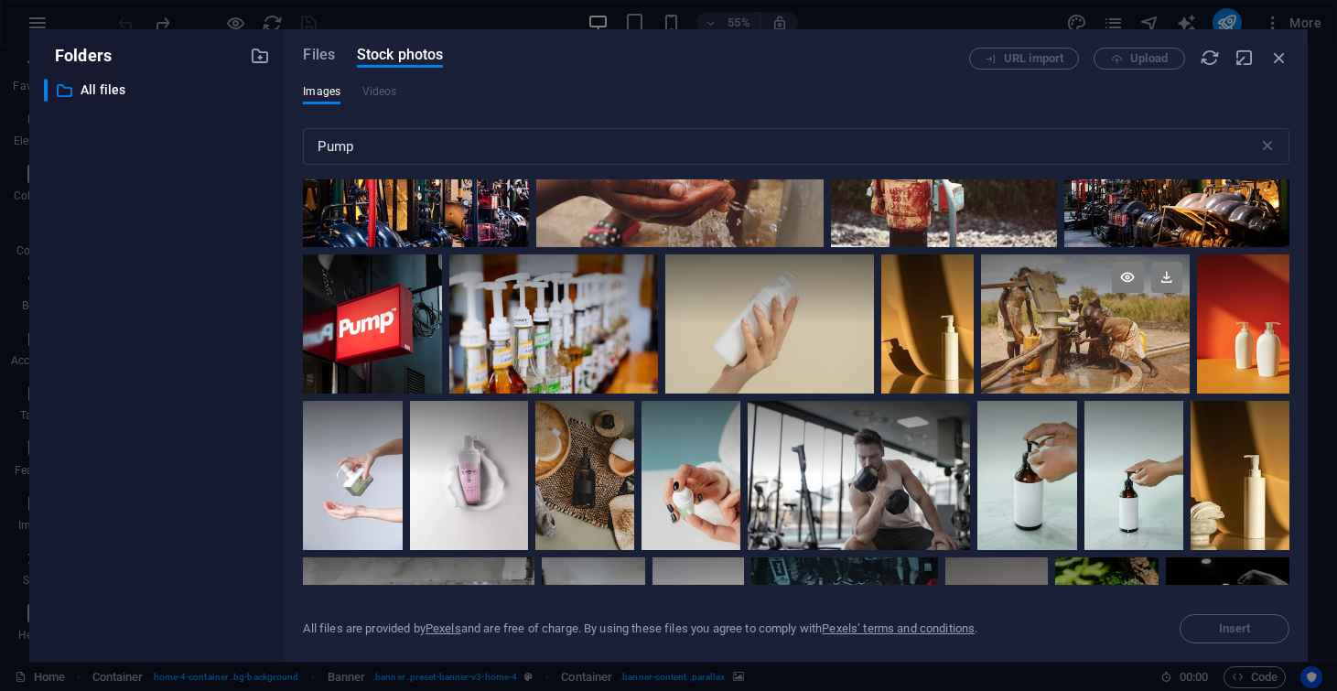
click at [1062, 319] on div at bounding box center [1085, 289] width 209 height 70
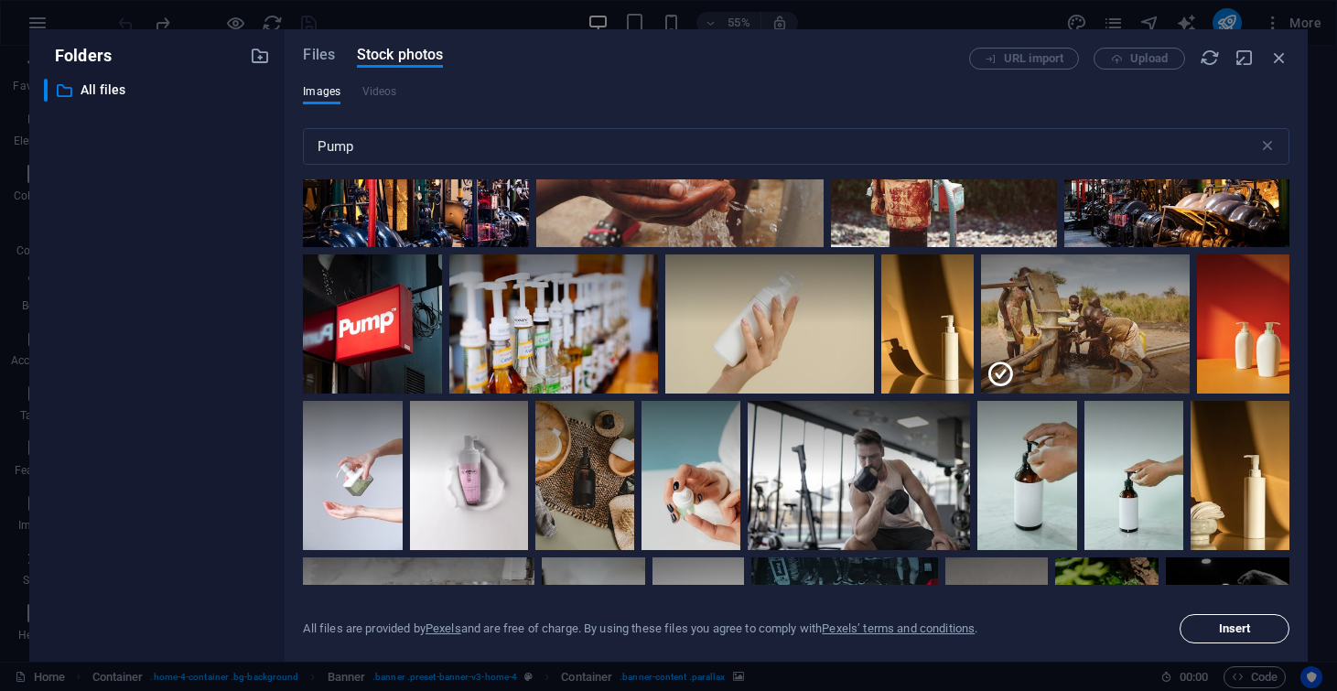
click at [1244, 624] on span "Insert" at bounding box center [1235, 628] width 32 height 11
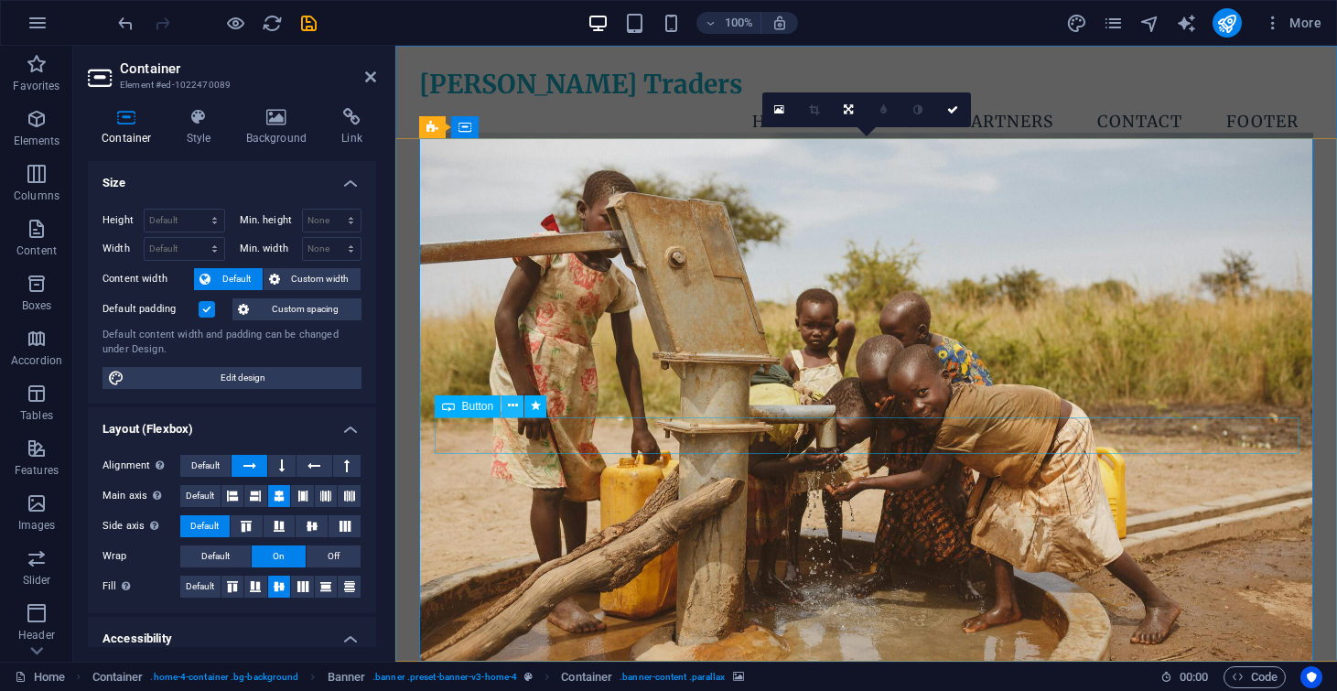
click at [511, 408] on icon at bounding box center [513, 405] width 10 height 19
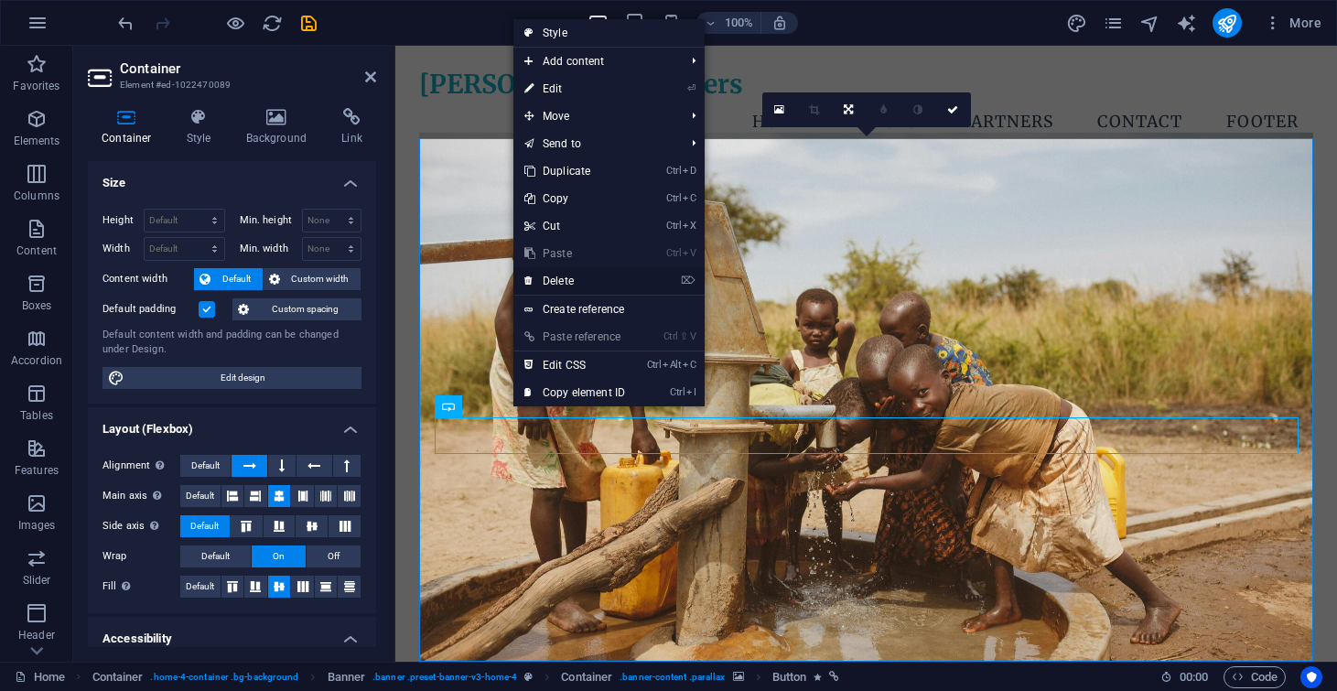
click at [575, 276] on link "⌦ Delete" at bounding box center [574, 280] width 123 height 27
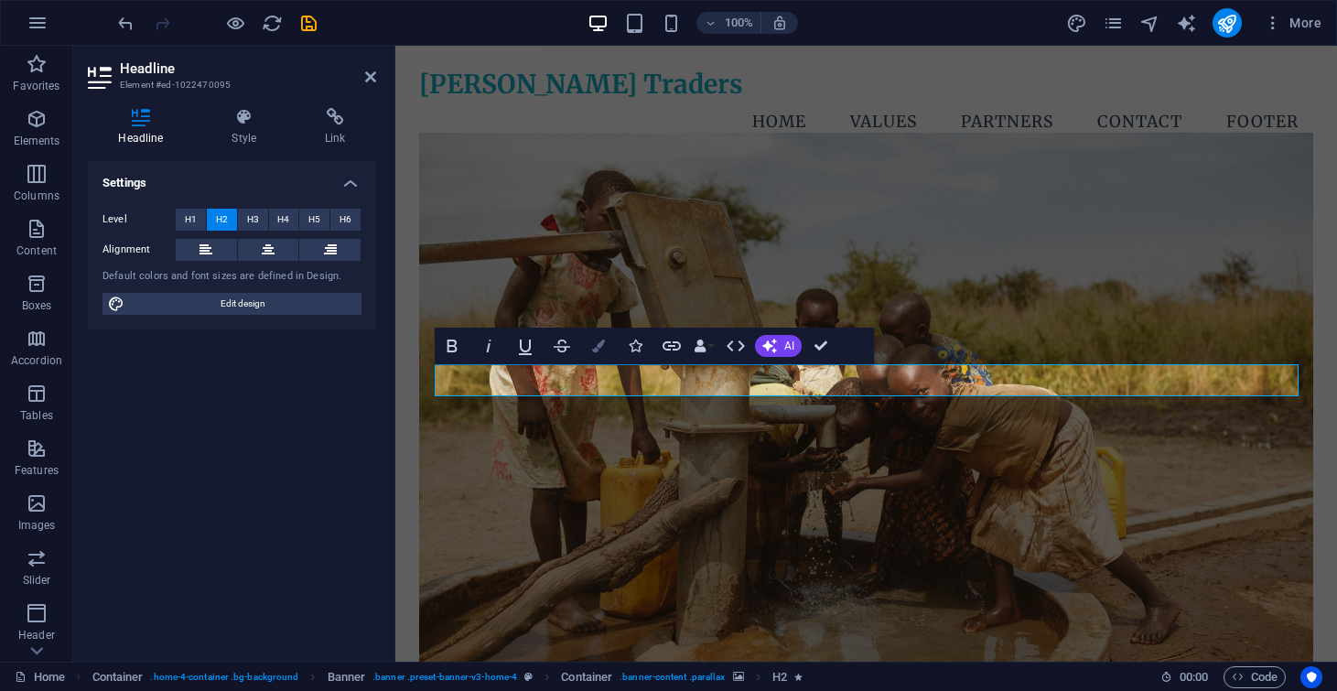
click at [601, 349] on icon "button" at bounding box center [598, 345] width 13 height 13
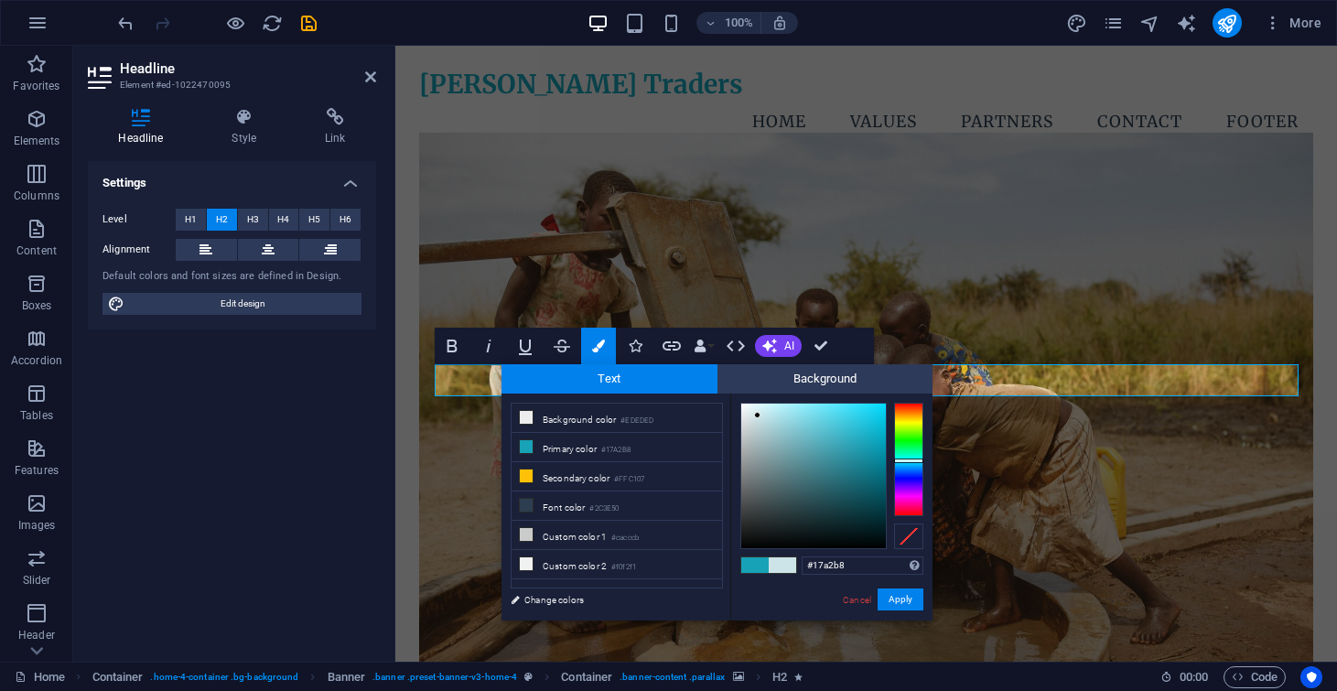
type input "#cce4e8"
click at [757, 415] on div at bounding box center [813, 475] width 145 height 145
click at [898, 600] on button "Apply" at bounding box center [900, 599] width 46 height 22
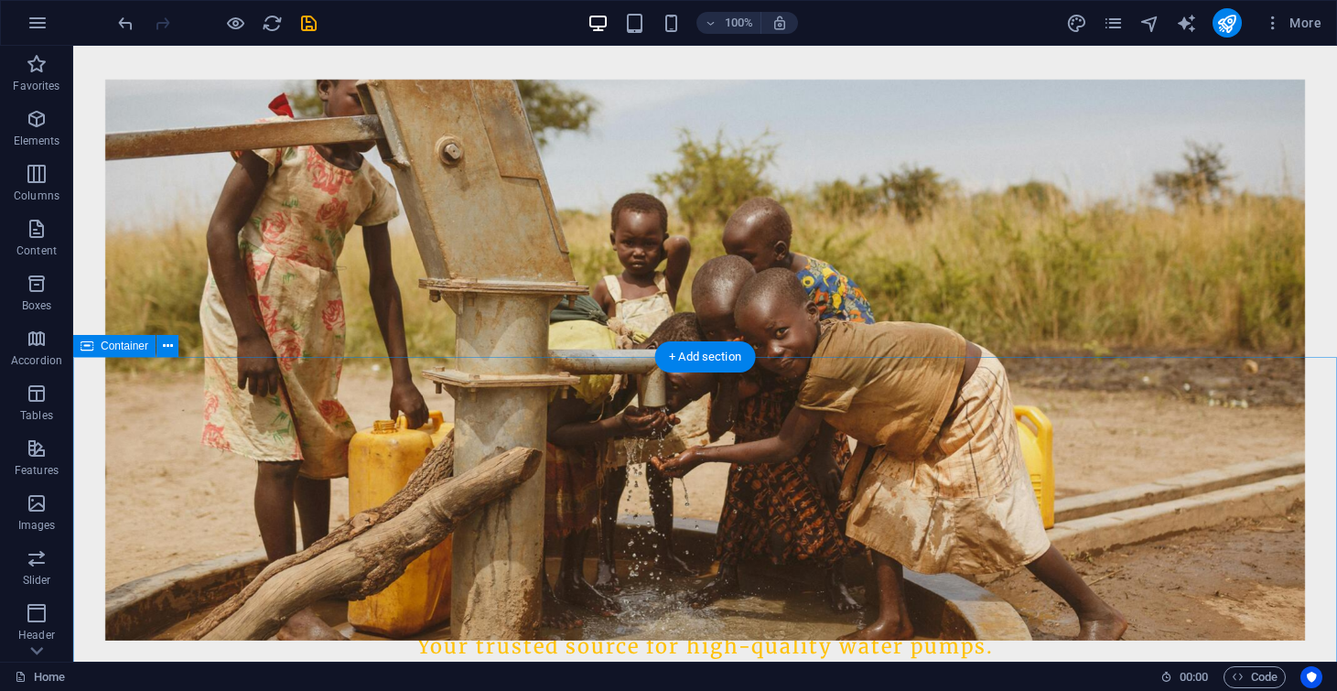
scroll to position [373, 0]
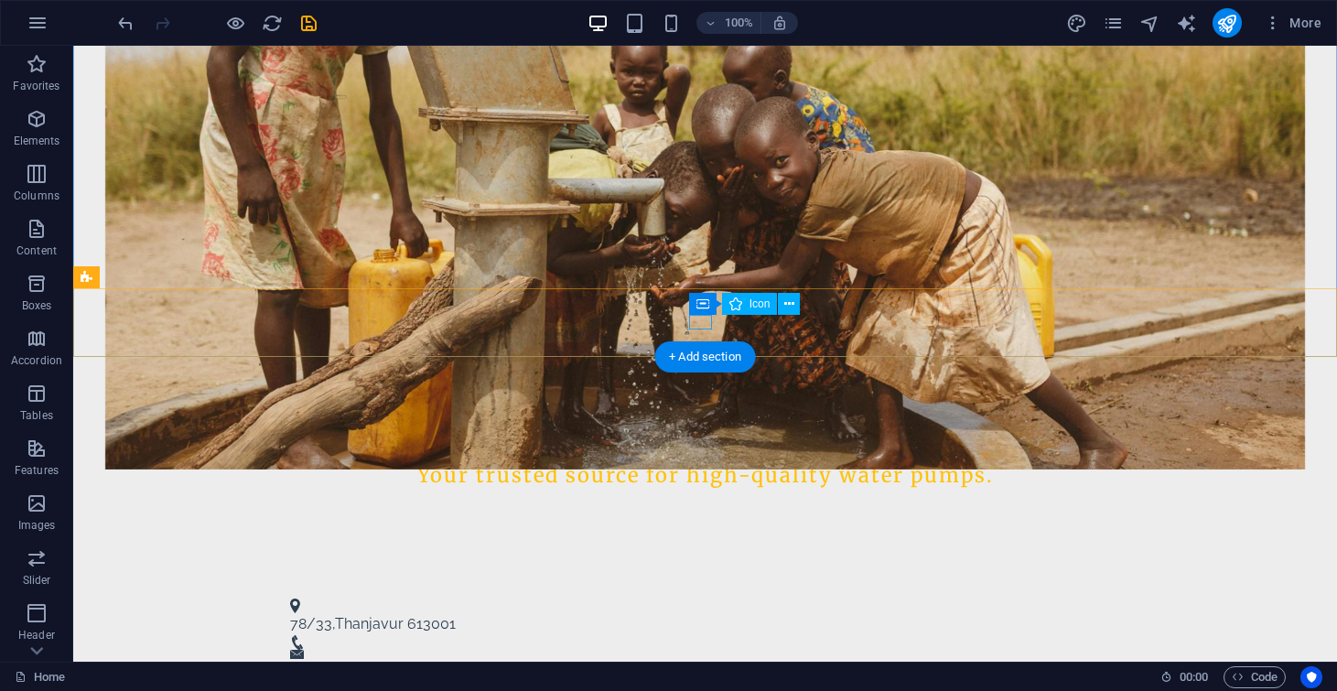
click at [693, 635] on figure at bounding box center [697, 642] width 815 height 15
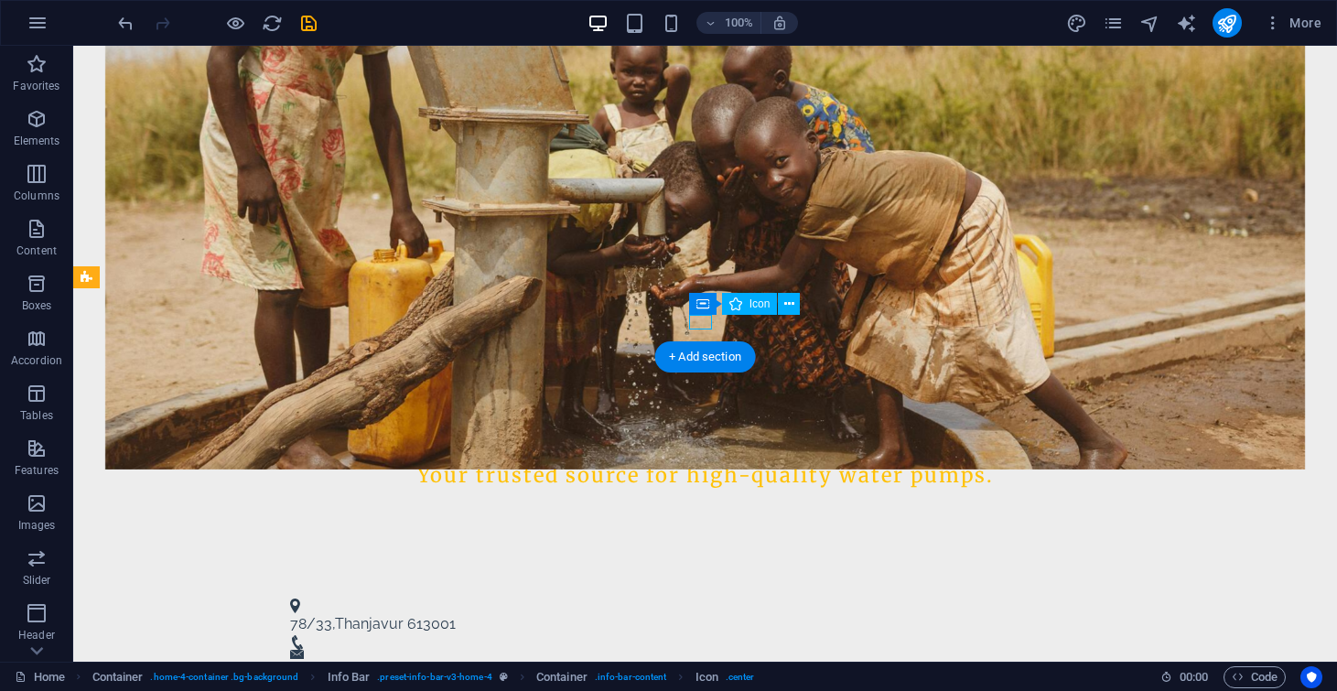
click at [693, 635] on figure at bounding box center [697, 642] width 815 height 15
select select "xMidYMid"
select select "px"
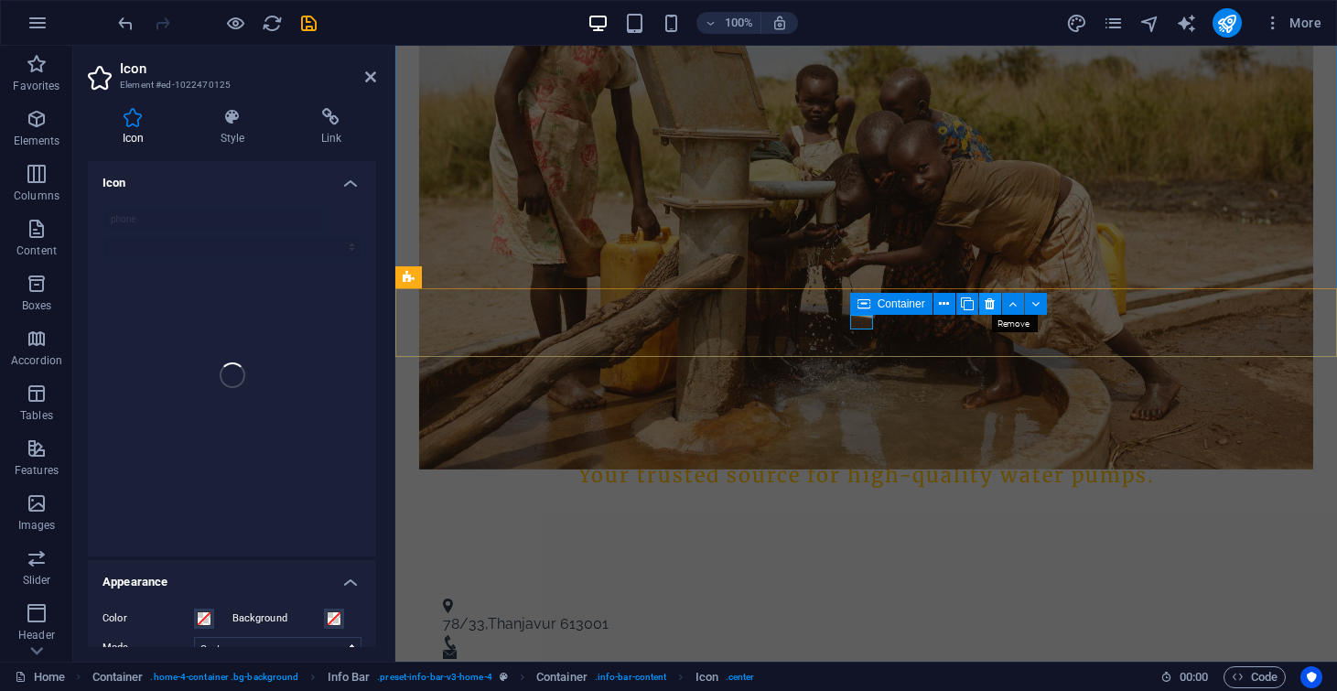
click at [991, 307] on icon at bounding box center [989, 304] width 10 height 19
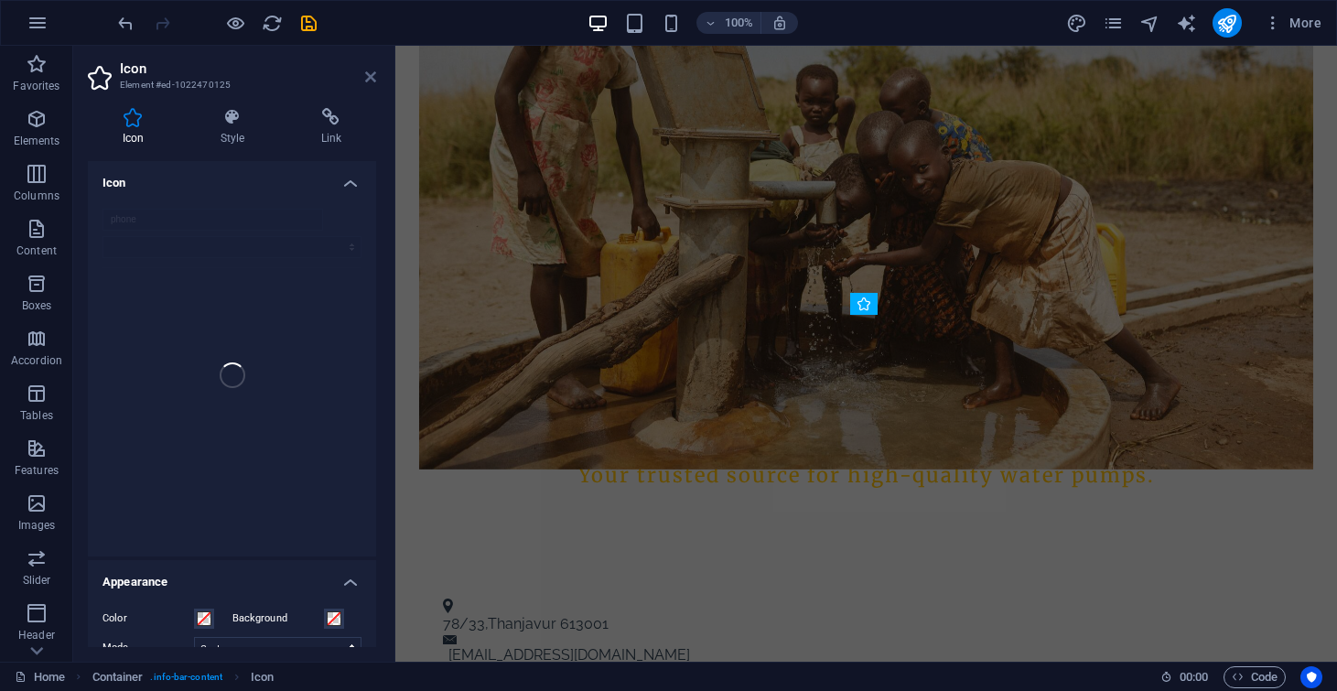
click at [373, 74] on icon at bounding box center [370, 77] width 11 height 15
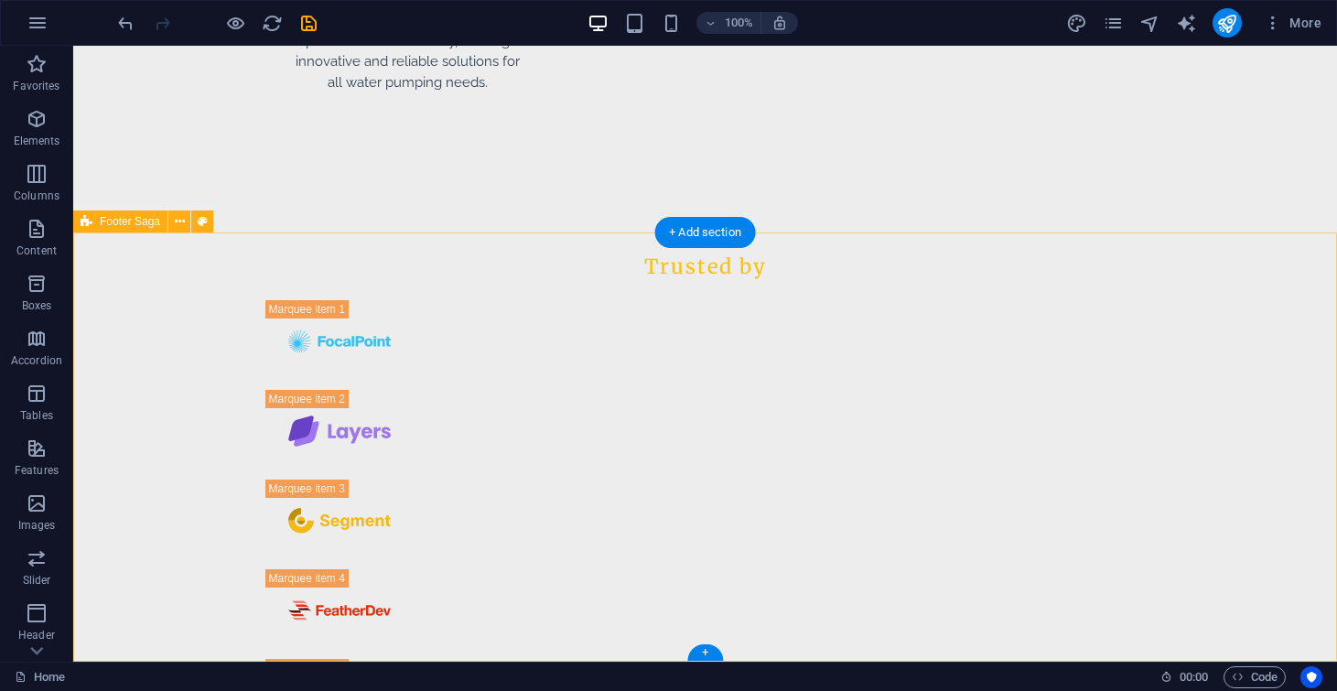
scroll to position [1814, 0]
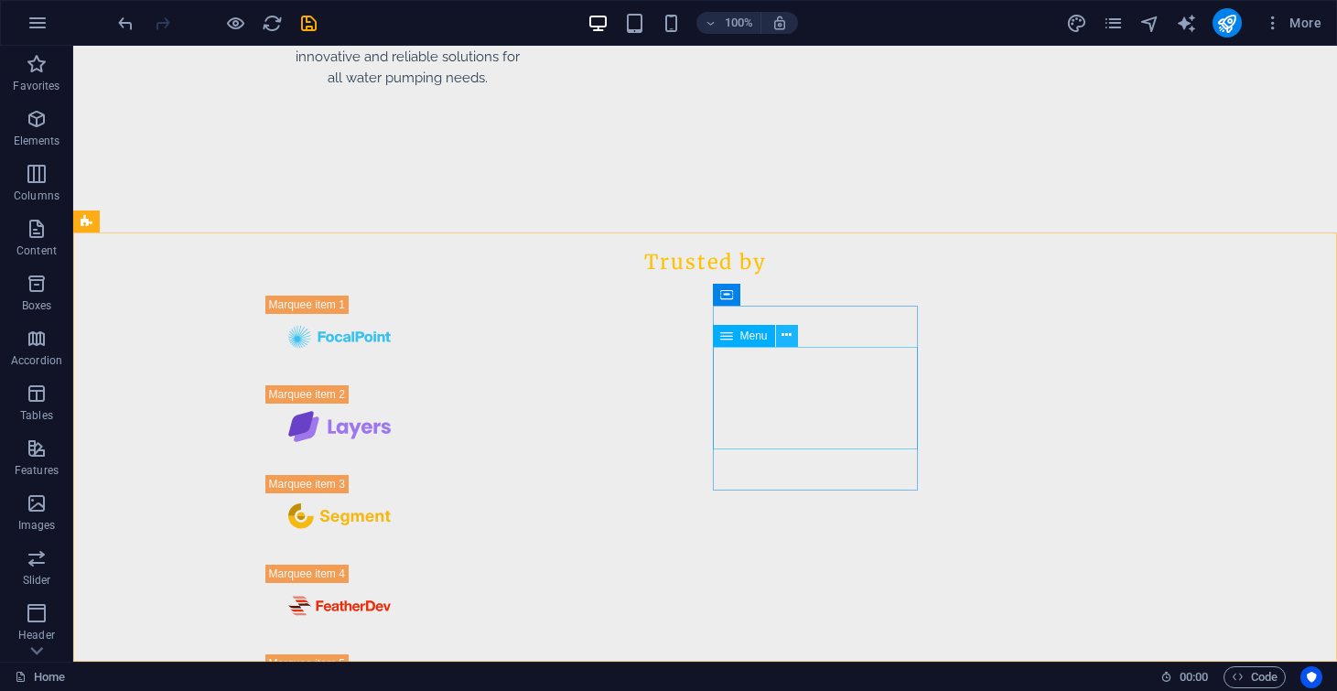
click at [783, 335] on icon at bounding box center [786, 335] width 10 height 19
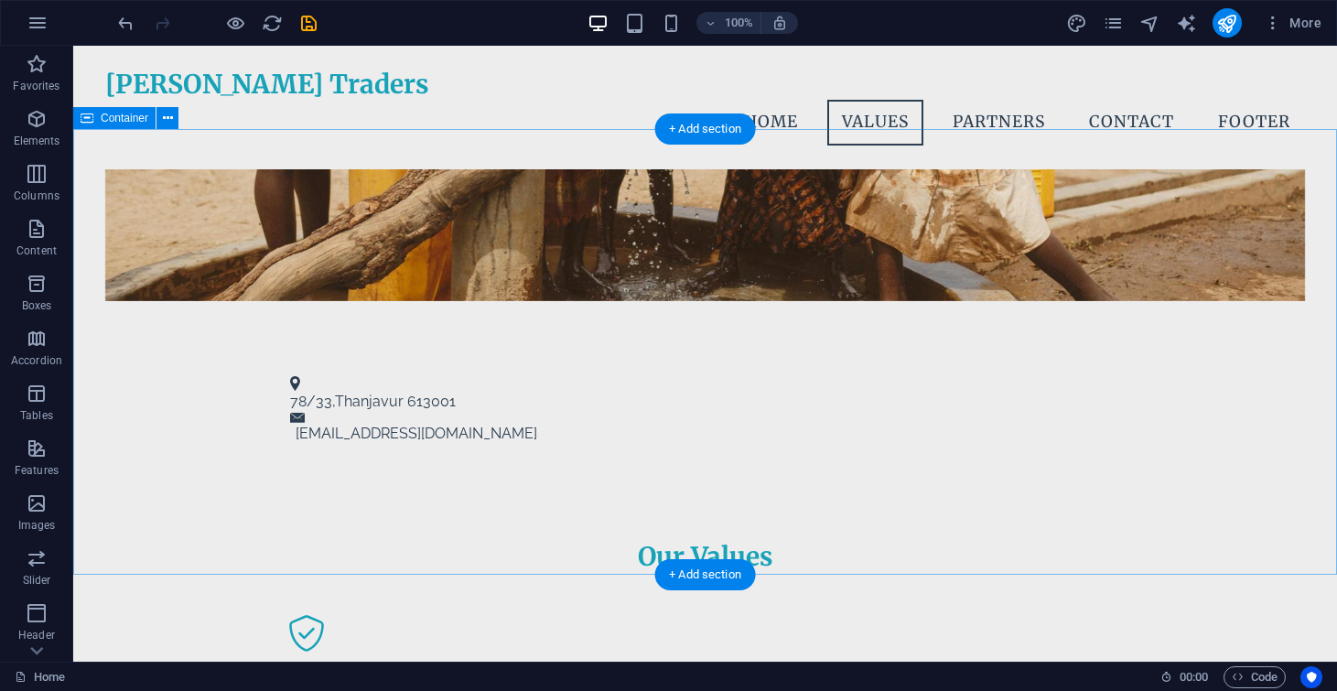
scroll to position [0, 0]
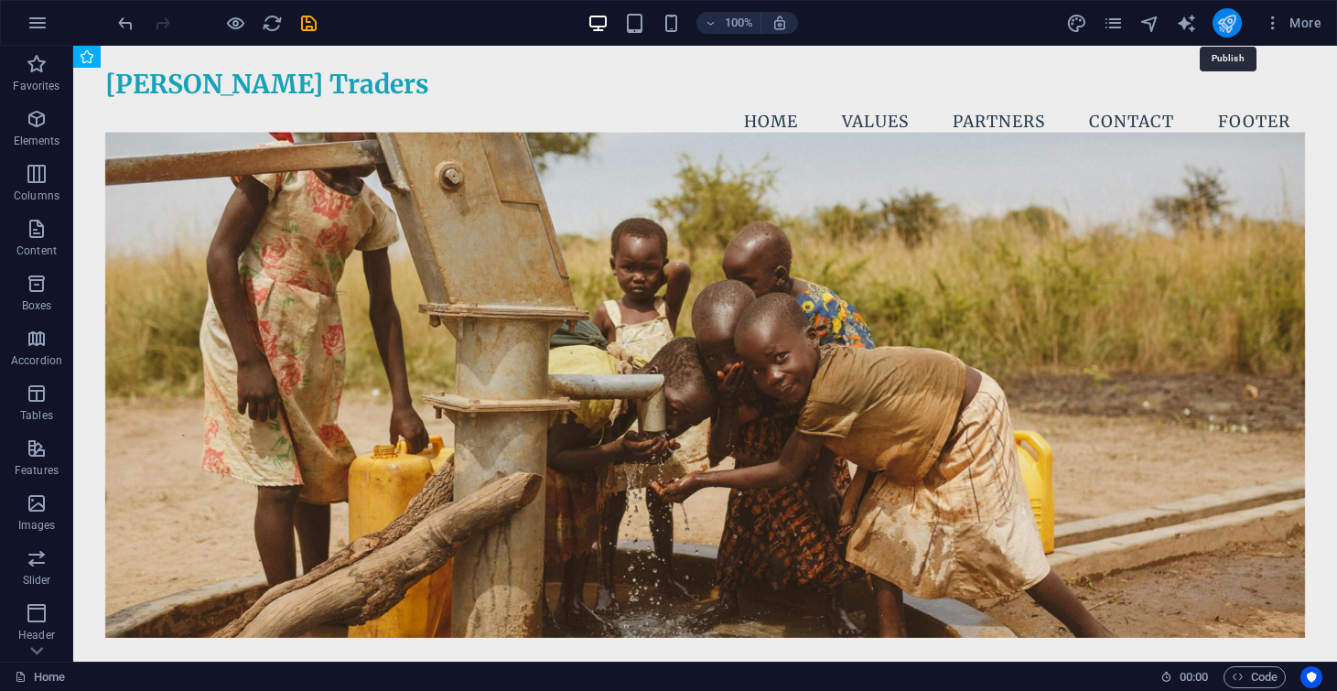
click at [1227, 16] on icon "publish" at bounding box center [1226, 23] width 21 height 21
checkbox input "false"
